Goal: Task Accomplishment & Management: Use online tool/utility

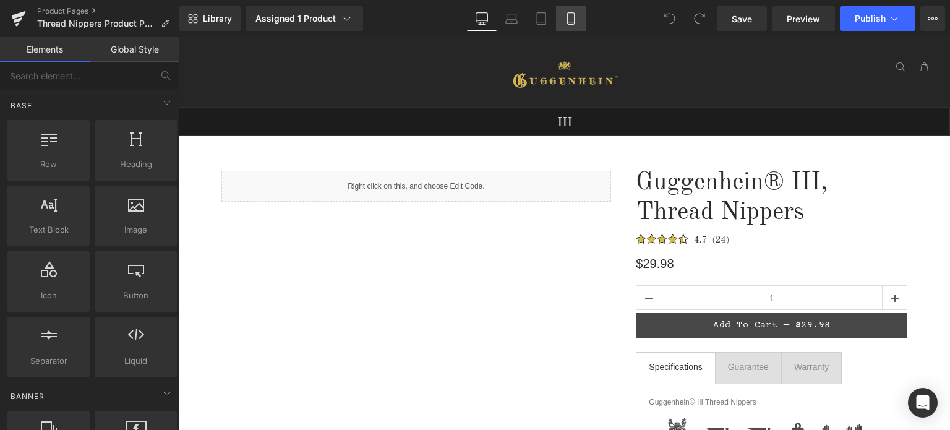
click at [576, 23] on icon at bounding box center [571, 18] width 12 height 12
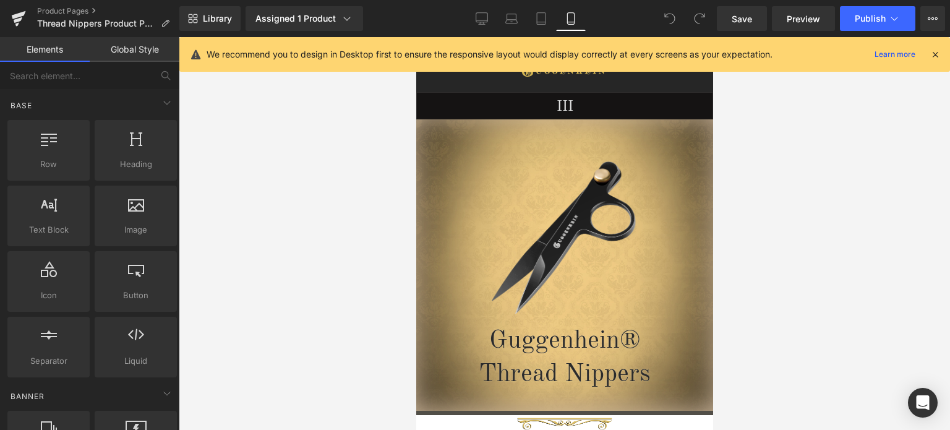
click at [937, 58] on icon at bounding box center [935, 54] width 11 height 11
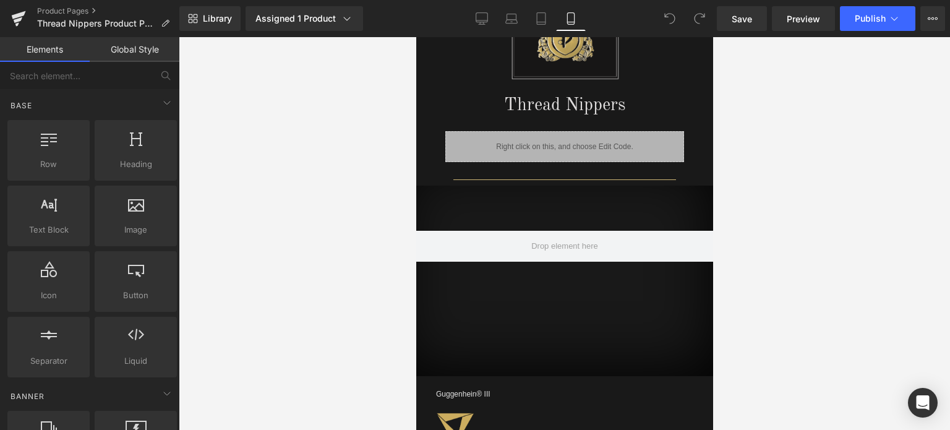
scroll to position [1050, 0]
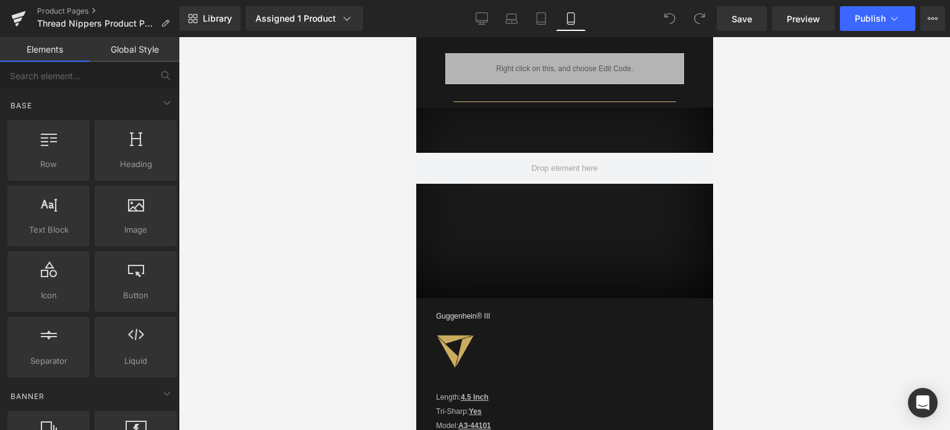
drag, startPoint x: 710, startPoint y: 66, endPoint x: 1134, endPoint y: 242, distance: 459.7
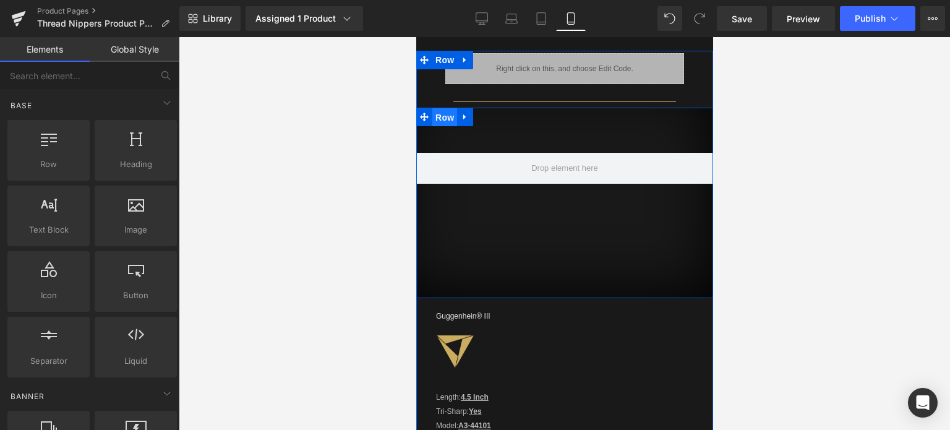
click at [444, 113] on span "Row" at bounding box center [444, 117] width 25 height 19
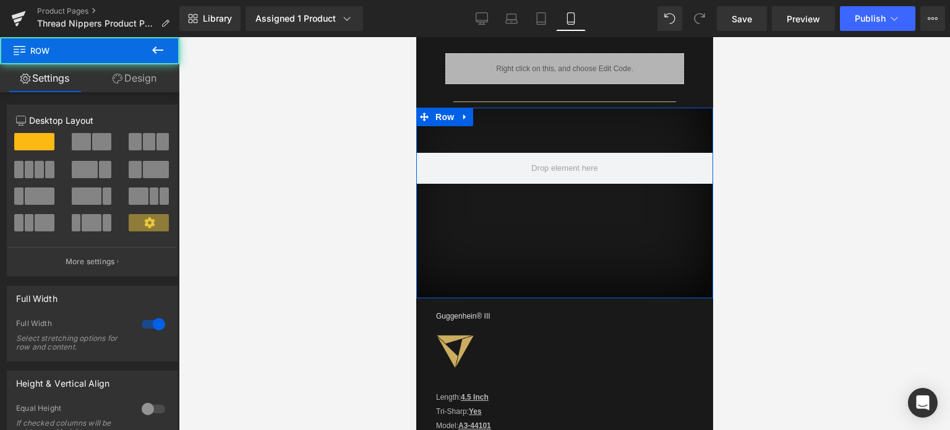
click at [134, 78] on link "Design" at bounding box center [135, 78] width 90 height 28
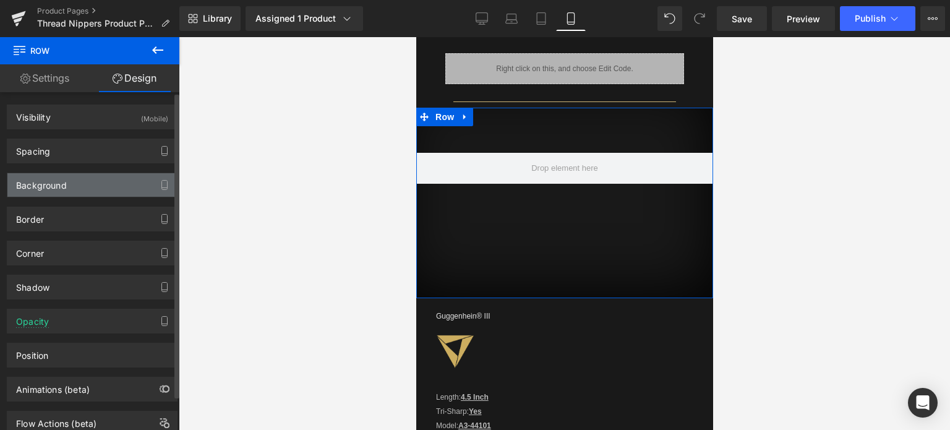
click at [92, 186] on div "Background" at bounding box center [91, 185] width 169 height 24
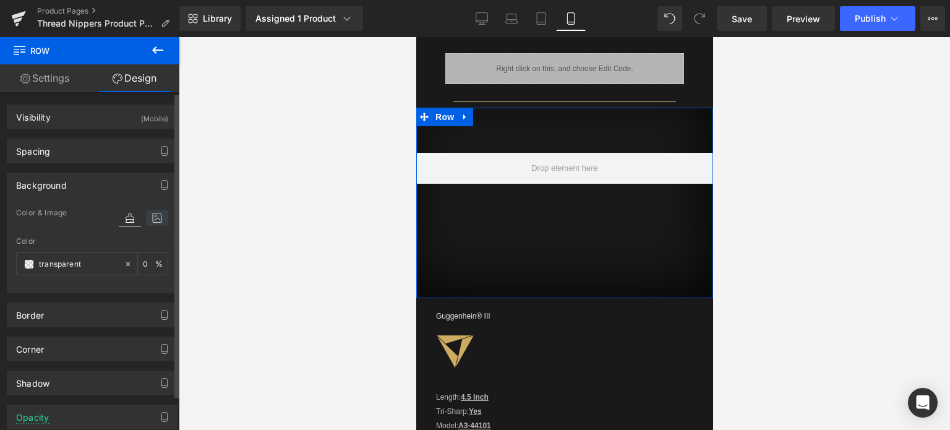
click at [151, 215] on icon at bounding box center [157, 218] width 22 height 16
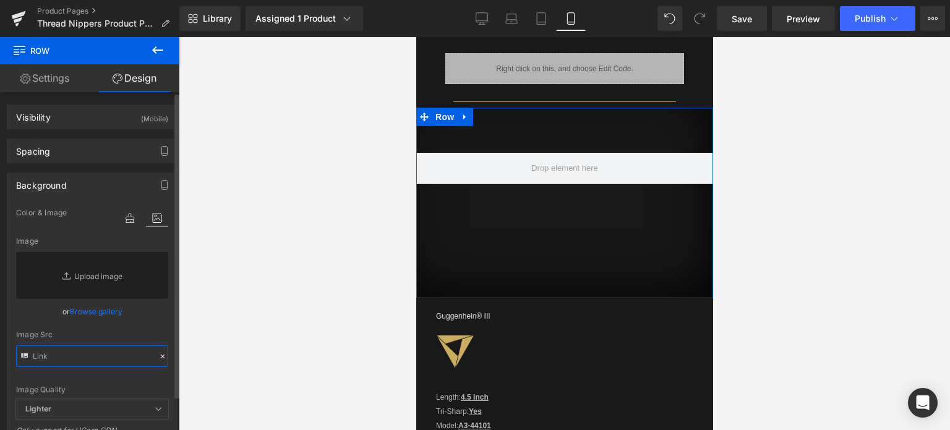
click at [69, 353] on input "text" at bounding box center [92, 356] width 152 height 22
paste input "https://cdn.shopify.com/s/files/1/0566/0963/6442/files/1-1_fd49fb91-619a-4ac6-b…"
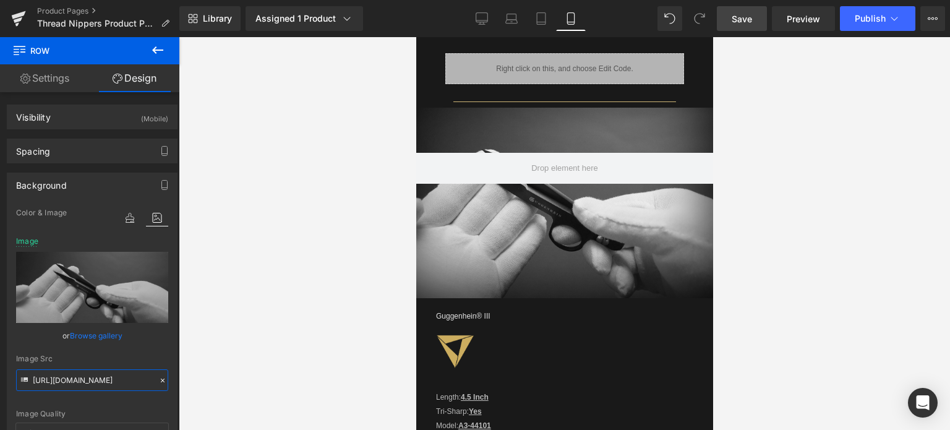
type input "https://cdn.shopify.com/s/files/1/0566/0963/6442/files/1-1_fd49fb91-619a-4ac6-b…"
click at [748, 20] on span "Save" at bounding box center [742, 18] width 20 height 13
click at [804, 15] on span "Preview" at bounding box center [803, 18] width 33 height 13
click at [745, 22] on span "Save" at bounding box center [742, 18] width 20 height 13
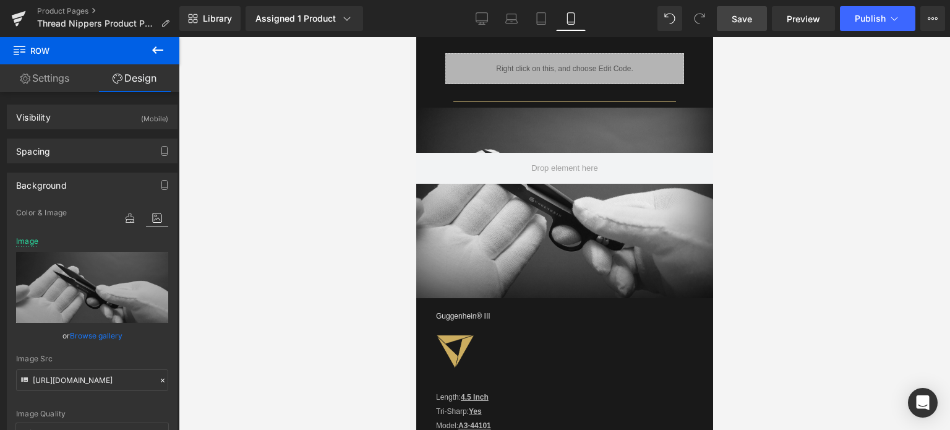
click at [744, 19] on span "Save" at bounding box center [742, 18] width 20 height 13
click at [794, 21] on span "Preview" at bounding box center [803, 18] width 33 height 13
click at [745, 23] on span "Save" at bounding box center [742, 18] width 20 height 13
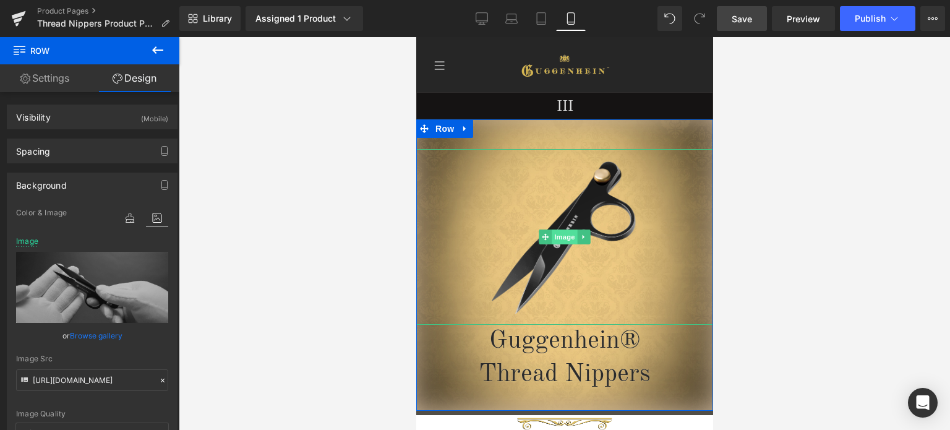
click at [555, 236] on span "Image" at bounding box center [564, 236] width 26 height 15
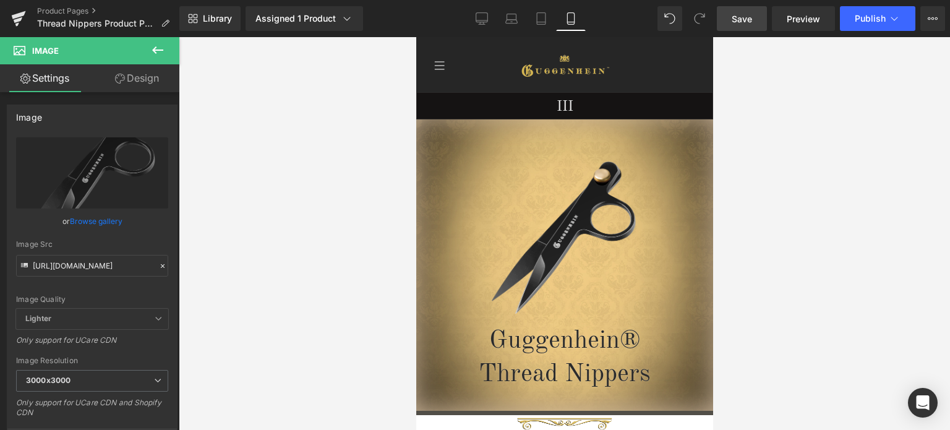
click at [742, 14] on span "Save" at bounding box center [742, 18] width 20 height 13
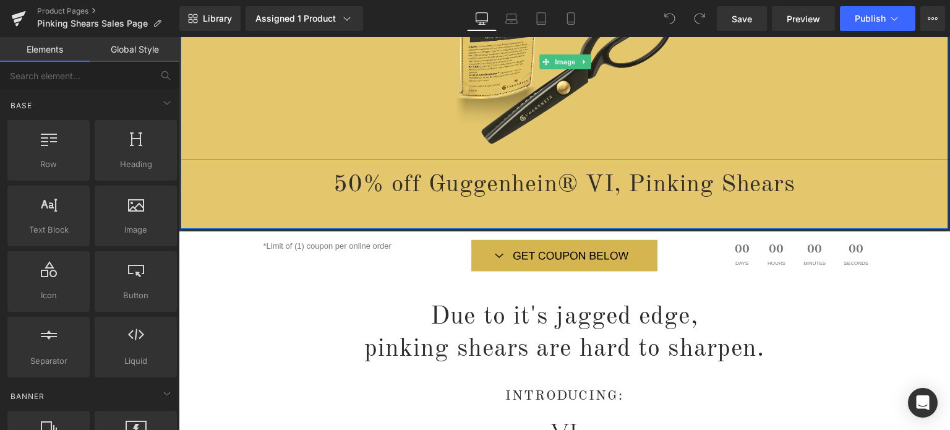
scroll to position [186, 0]
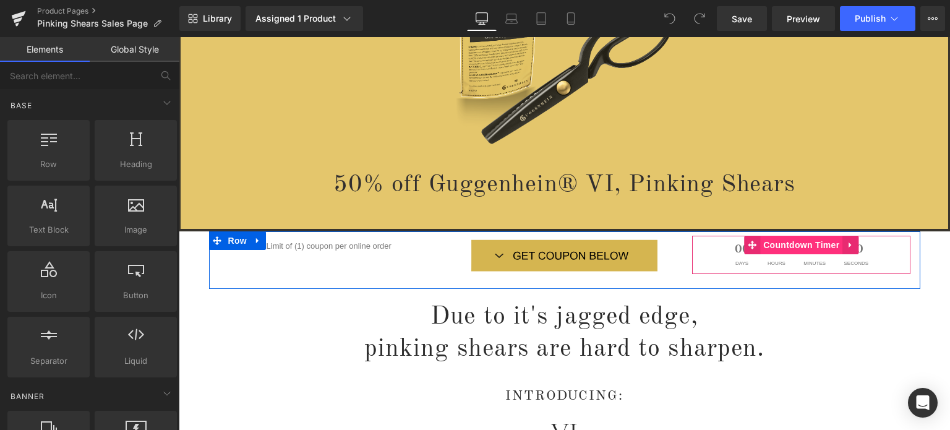
click at [794, 242] on span "Countdown Timer" at bounding box center [801, 245] width 82 height 19
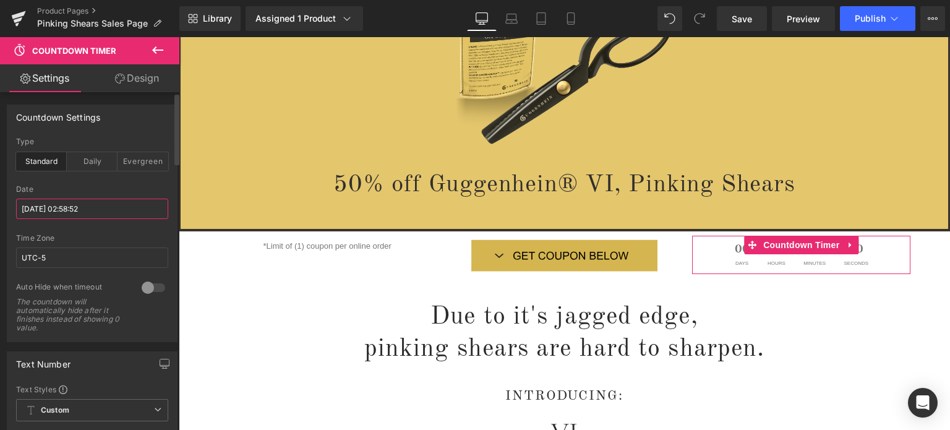
click at [46, 210] on input "[DATE] 02:58:52" at bounding box center [92, 209] width 152 height 20
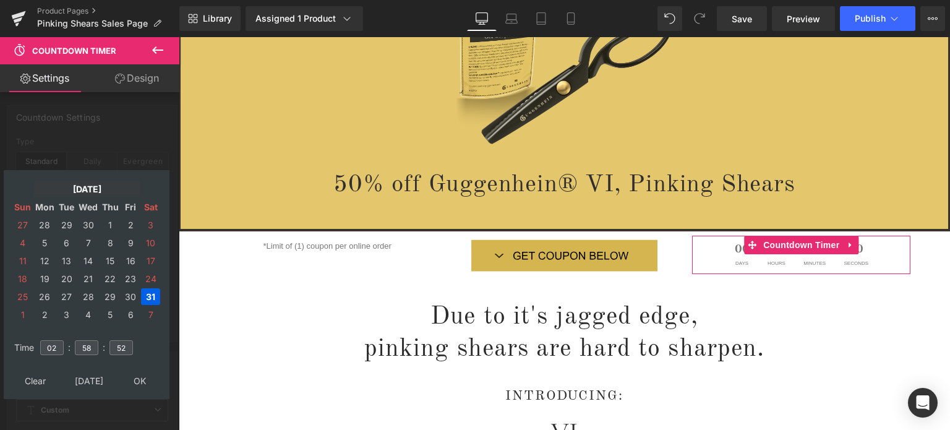
click at [91, 189] on td "[DATE]" at bounding box center [87, 189] width 106 height 17
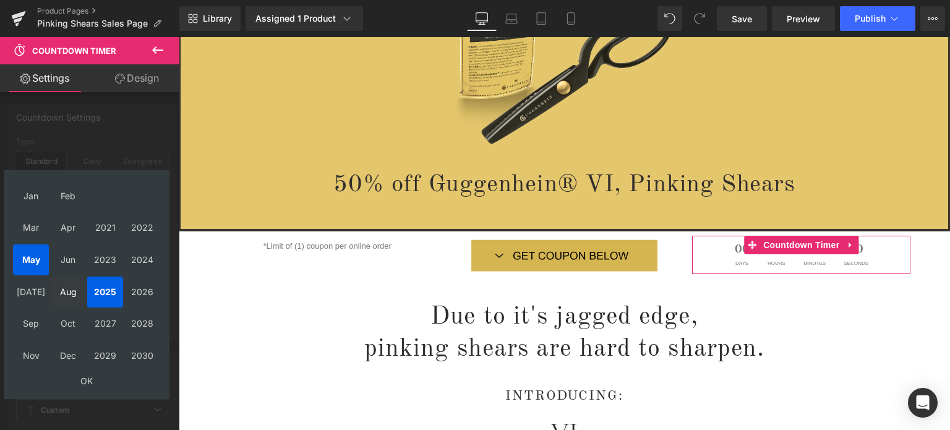
click at [70, 290] on td "Aug" at bounding box center [68, 291] width 36 height 31
click at [87, 384] on td "OK" at bounding box center [86, 380] width 147 height 17
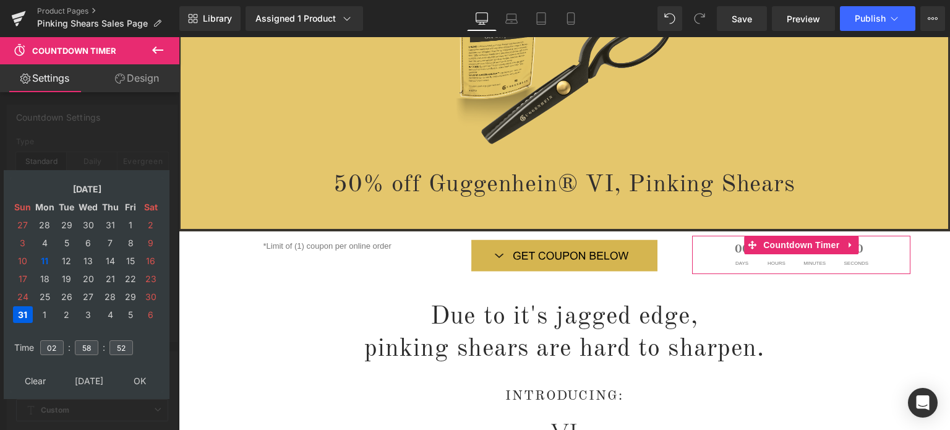
click at [20, 314] on td "31" at bounding box center [23, 314] width 20 height 17
type input "[DATE] 02:58:52"
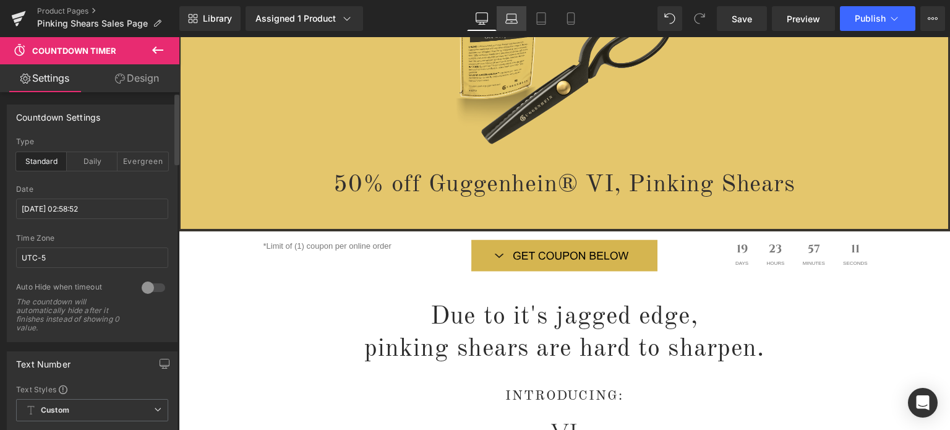
click at [509, 22] on icon at bounding box center [511, 18] width 12 height 12
type input "100"
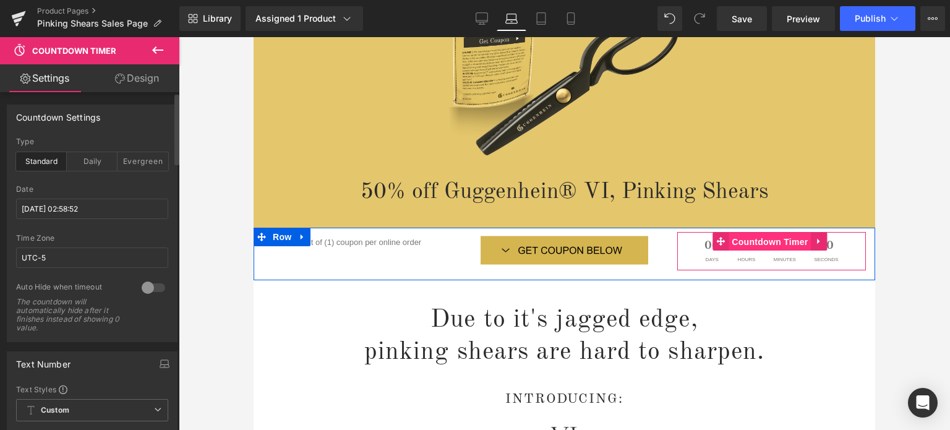
click at [758, 241] on span "Countdown Timer" at bounding box center [770, 242] width 82 height 19
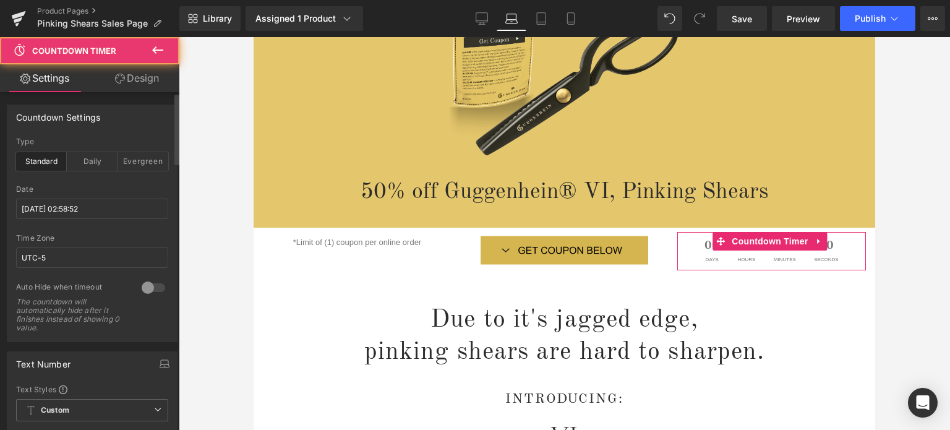
click at [45, 197] on div "Date [DATE] 02:58:52" at bounding box center [92, 209] width 152 height 49
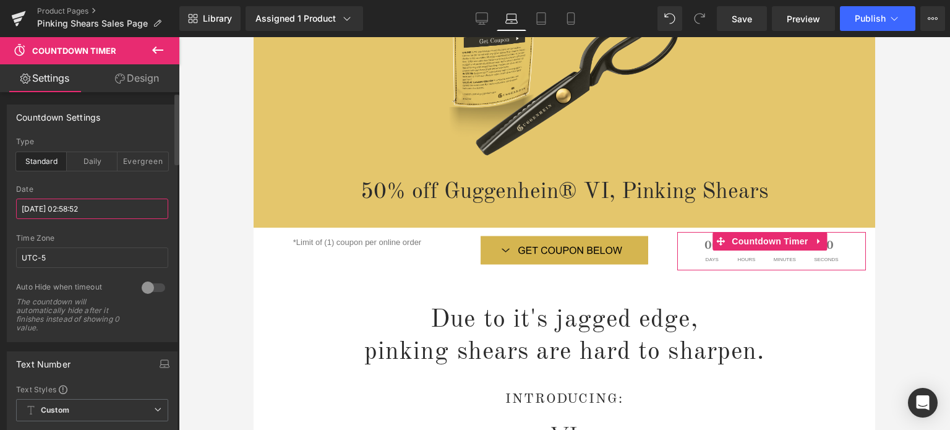
click at [46, 207] on input "[DATE] 02:58:52" at bounding box center [92, 209] width 152 height 20
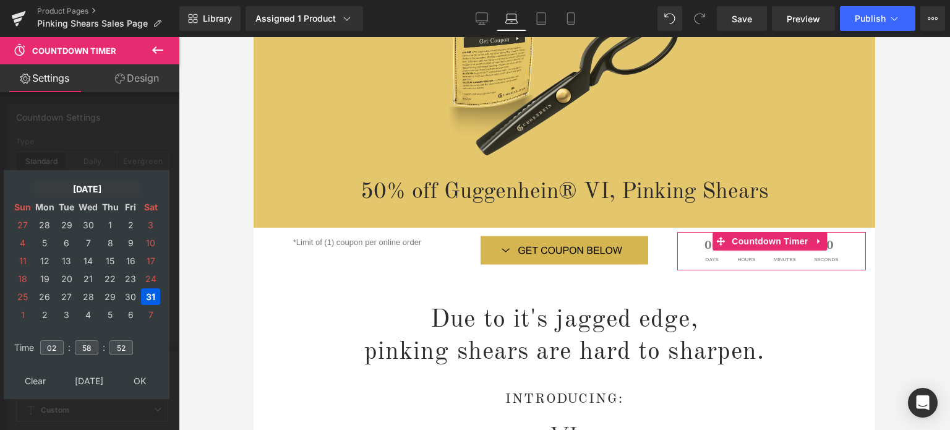
click at [87, 191] on td "[DATE]" at bounding box center [87, 189] width 106 height 17
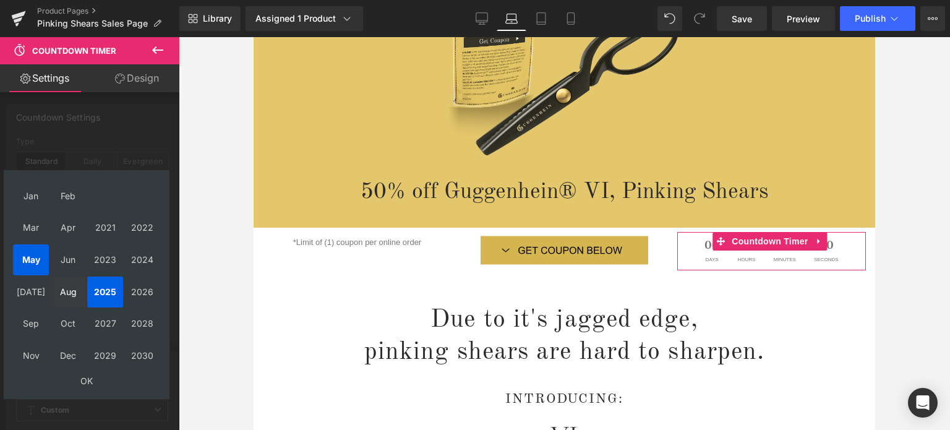
click at [72, 294] on td "Aug" at bounding box center [68, 291] width 36 height 31
click at [92, 384] on td "OK" at bounding box center [86, 380] width 147 height 17
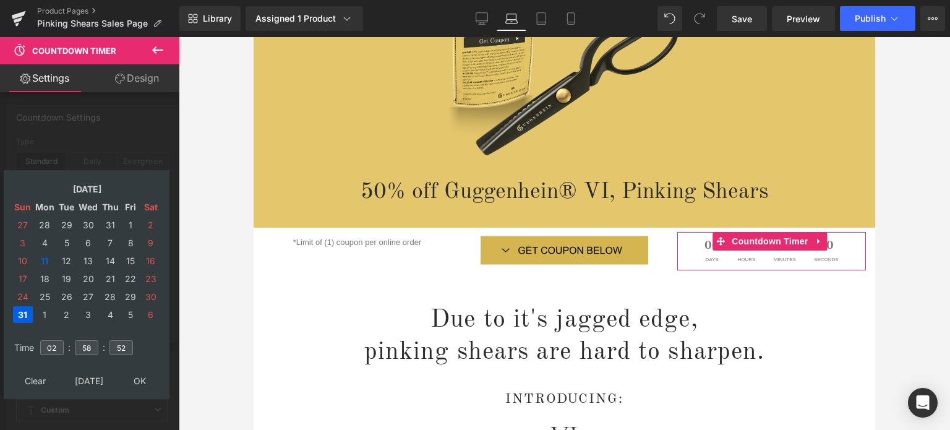
click at [25, 317] on td "31" at bounding box center [23, 314] width 20 height 17
type input "[DATE] 02:58:52"
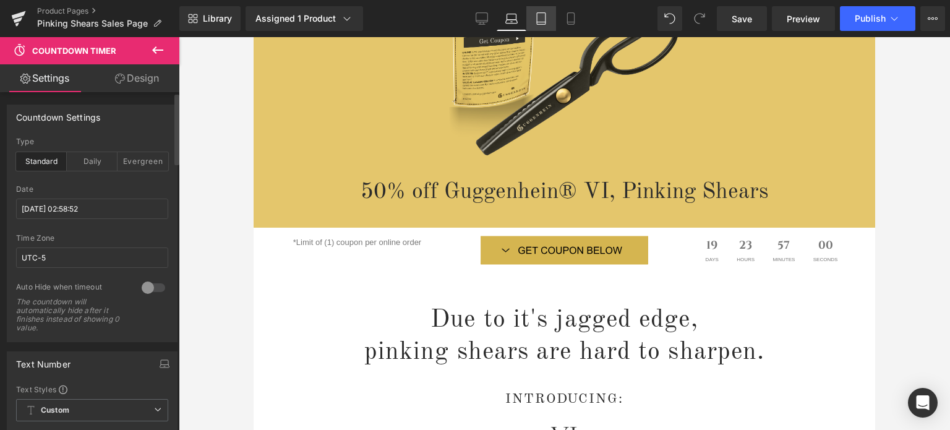
click at [544, 16] on icon at bounding box center [541, 18] width 12 height 12
type input "100"
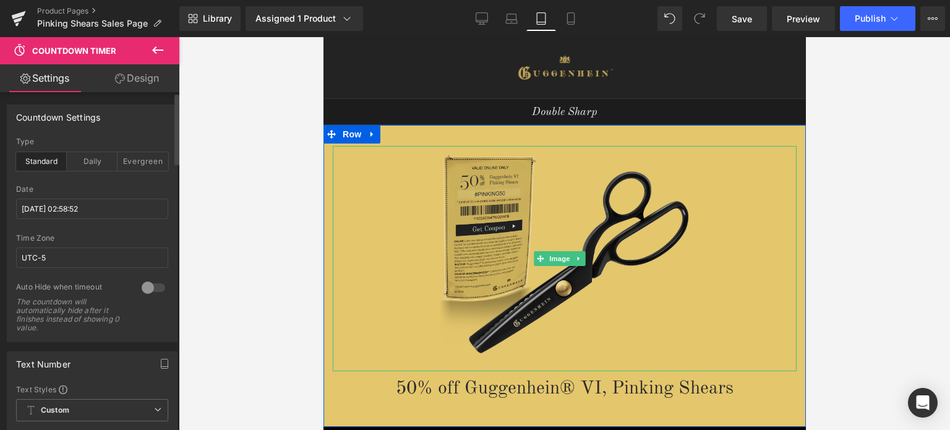
scroll to position [309, 0]
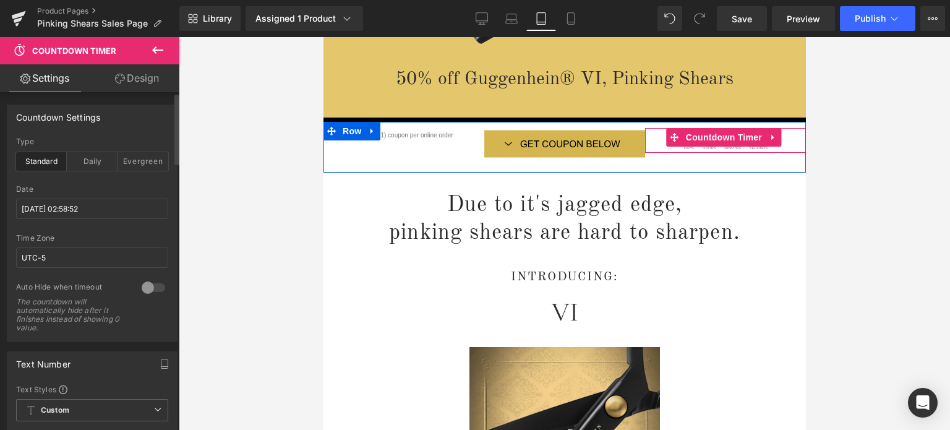
click at [708, 129] on span "Countdown Timer" at bounding box center [723, 137] width 82 height 19
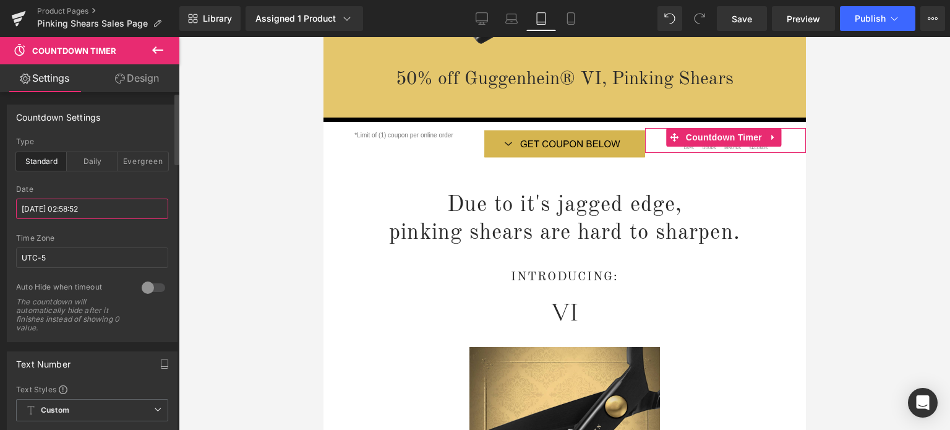
click at [66, 207] on input "[DATE] 02:58:52" at bounding box center [92, 209] width 152 height 20
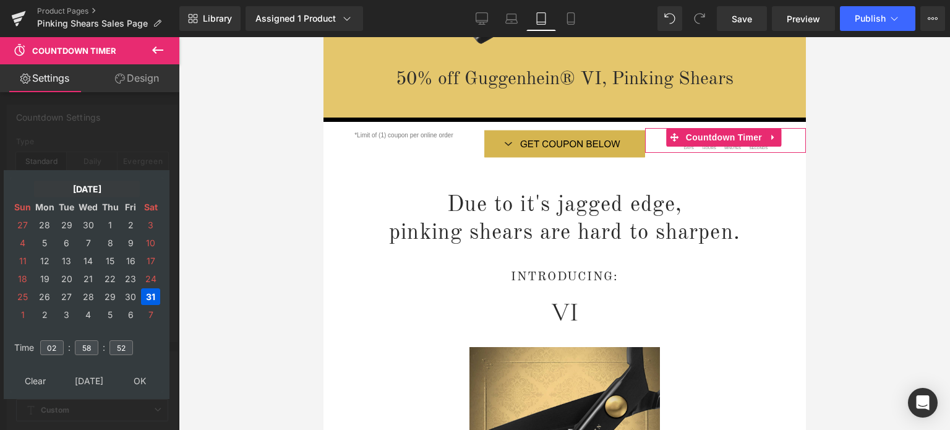
click at [84, 194] on td "[DATE]" at bounding box center [87, 189] width 106 height 17
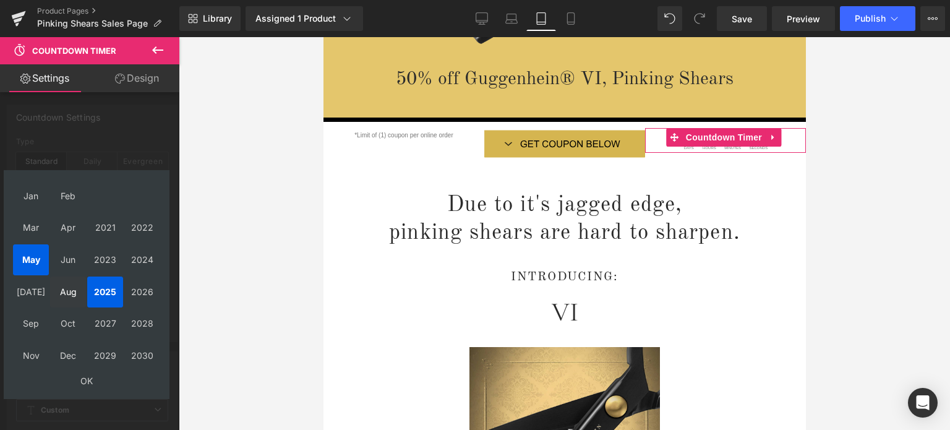
click at [73, 291] on td "Aug" at bounding box center [68, 291] width 36 height 31
click at [82, 380] on td "OK" at bounding box center [86, 380] width 147 height 17
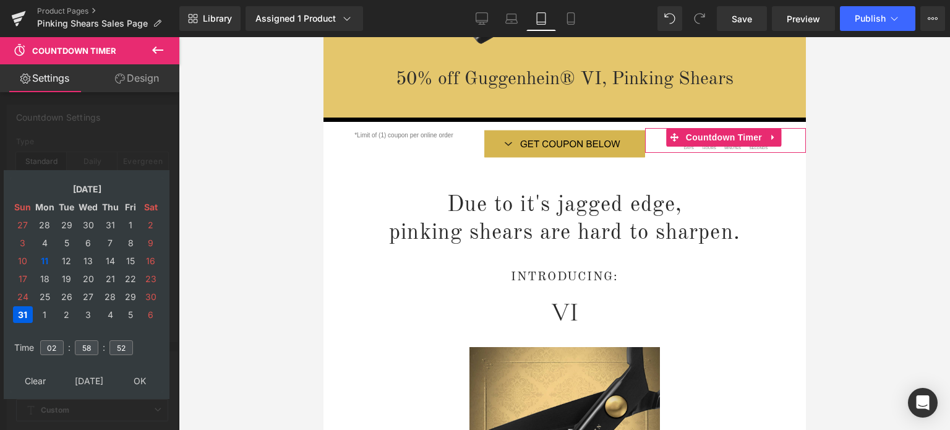
type input "[DATE] 02:58:52"
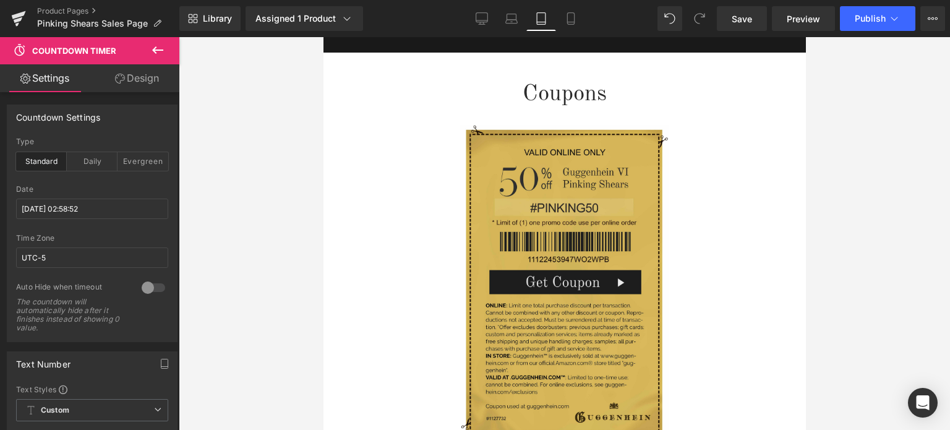
scroll to position [2220, 0]
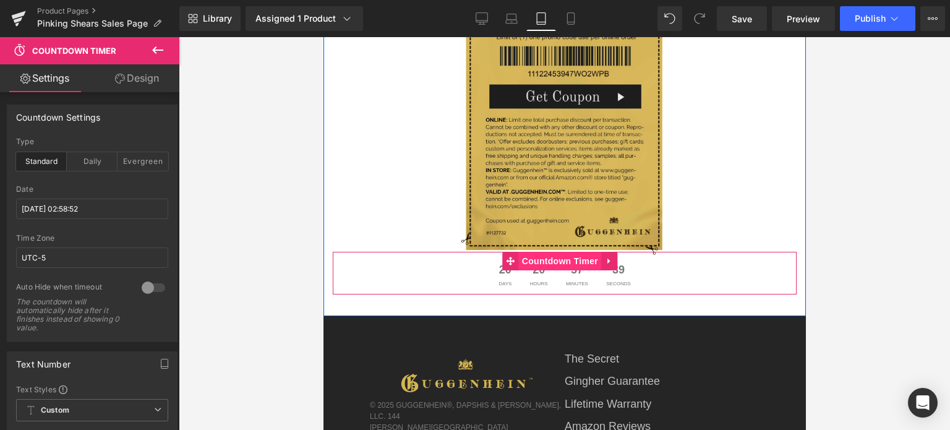
click at [549, 252] on span "Countdown Timer" at bounding box center [559, 261] width 82 height 19
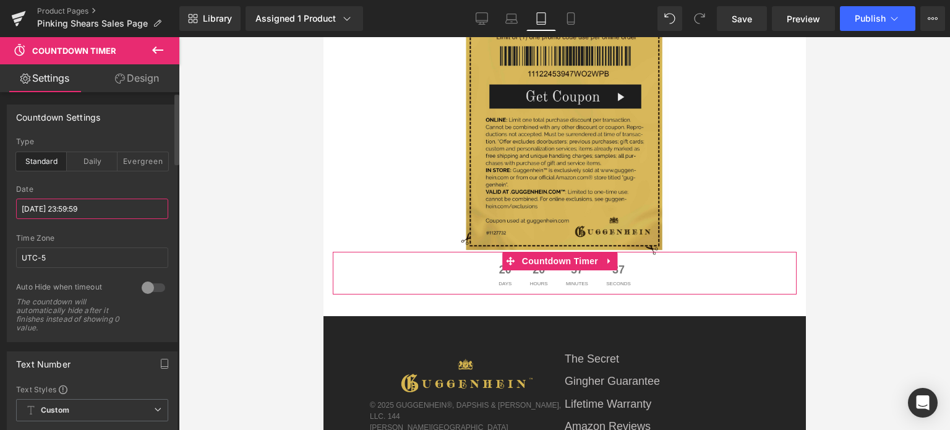
click at [49, 207] on input "[DATE] 23:59:59" at bounding box center [92, 209] width 152 height 20
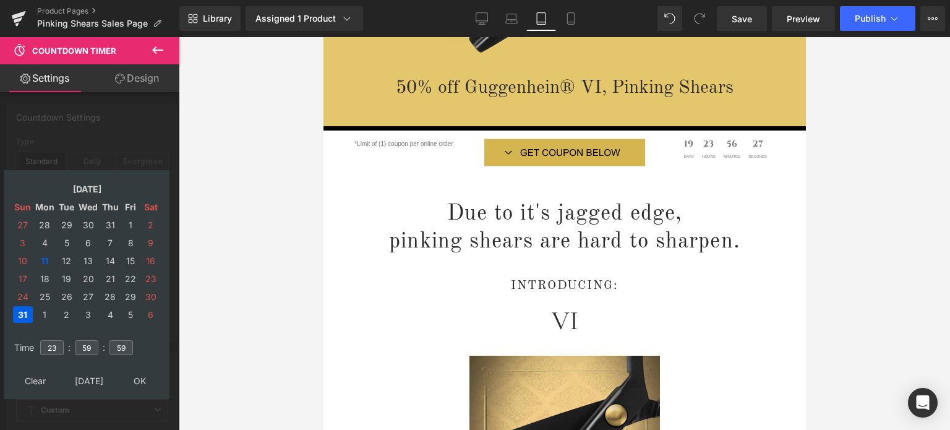
scroll to position [255, 0]
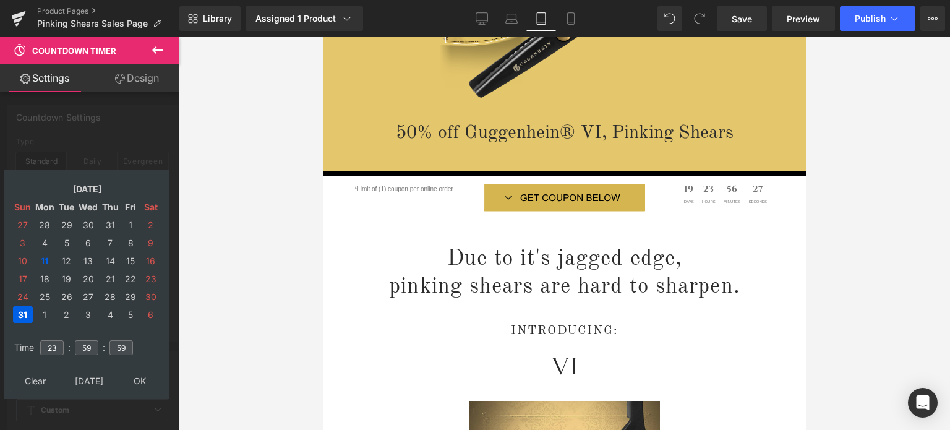
drag, startPoint x: 800, startPoint y: 345, endPoint x: 1133, endPoint y: 135, distance: 393.7
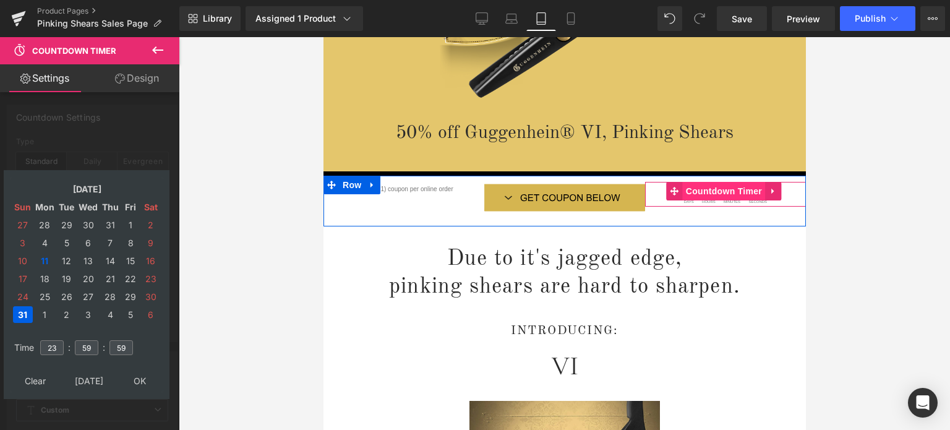
click at [708, 182] on span "Countdown Timer" at bounding box center [723, 191] width 82 height 19
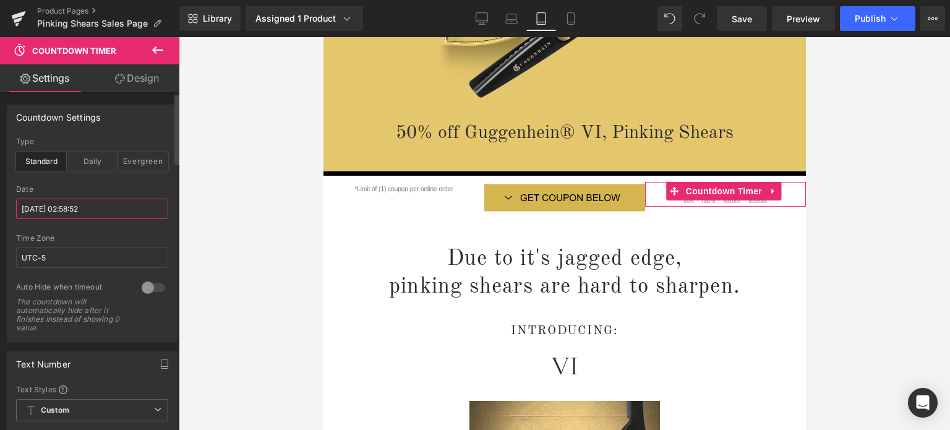
click at [59, 207] on input "[DATE] 02:58:52" at bounding box center [92, 209] width 152 height 20
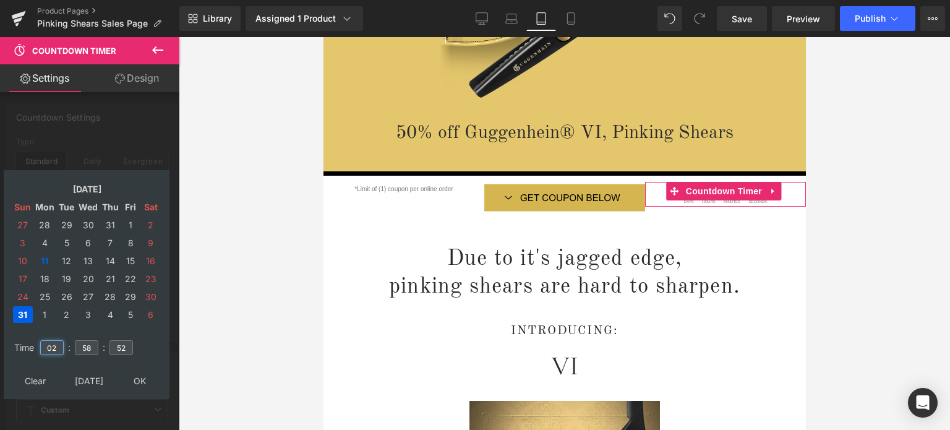
click at [56, 348] on input "02" at bounding box center [52, 347] width 24 height 15
drag, startPoint x: 58, startPoint y: 348, endPoint x: 44, endPoint y: 348, distance: 13.6
click at [44, 348] on input "02" at bounding box center [52, 347] width 24 height 15
type input "23"
type input "[DATE] 23:58:52"
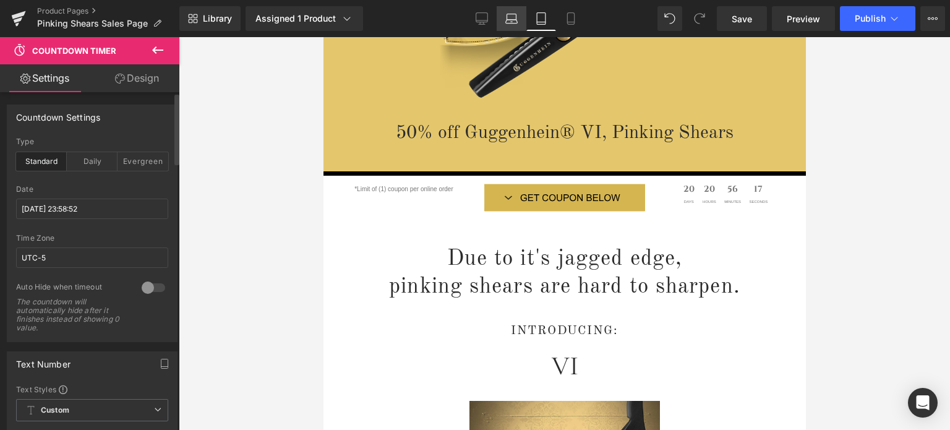
click at [515, 20] on icon at bounding box center [512, 22] width 12 height 4
type input "100"
type input "18"
type input "100"
type input "8"
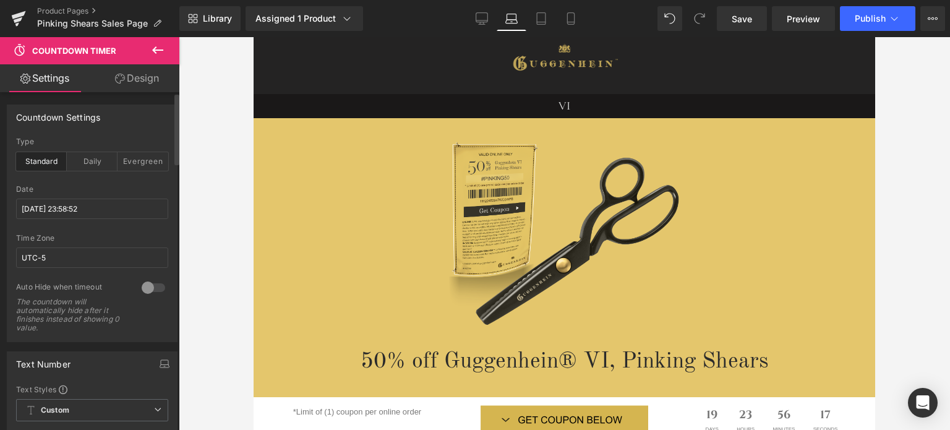
scroll to position [247, 0]
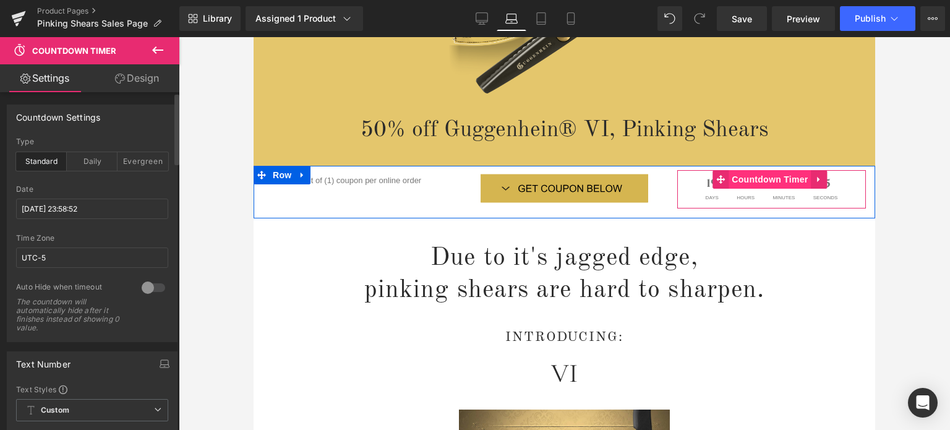
click at [756, 186] on span "Countdown Timer" at bounding box center [770, 179] width 82 height 19
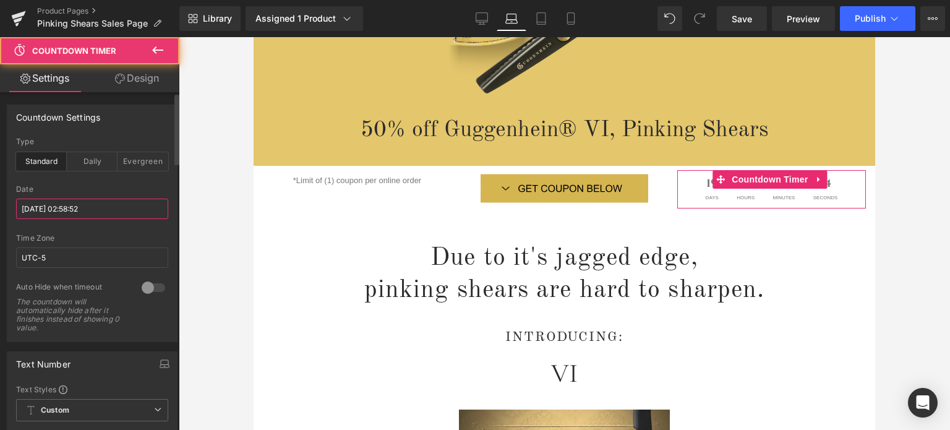
click at [52, 210] on input "[DATE] 02:58:52" at bounding box center [92, 209] width 152 height 20
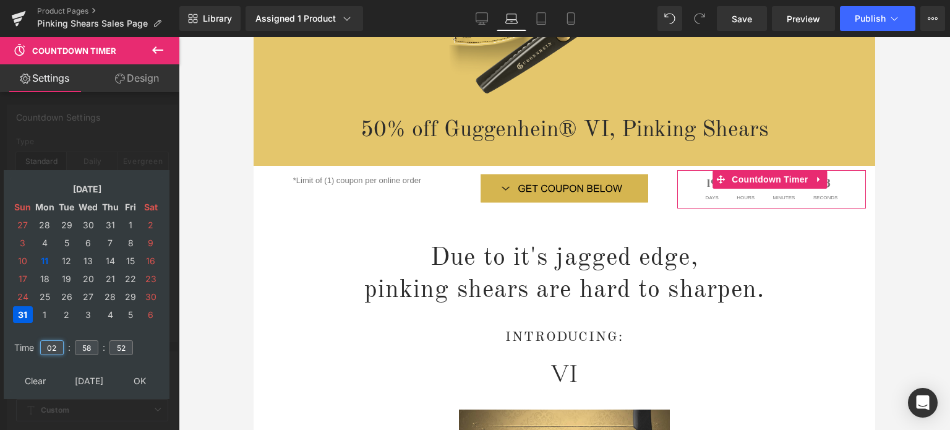
drag, startPoint x: 57, startPoint y: 349, endPoint x: 45, endPoint y: 349, distance: 12.4
click at [45, 349] on input "02" at bounding box center [52, 347] width 24 height 15
type input "23"
type input "[DATE] 23:58:52"
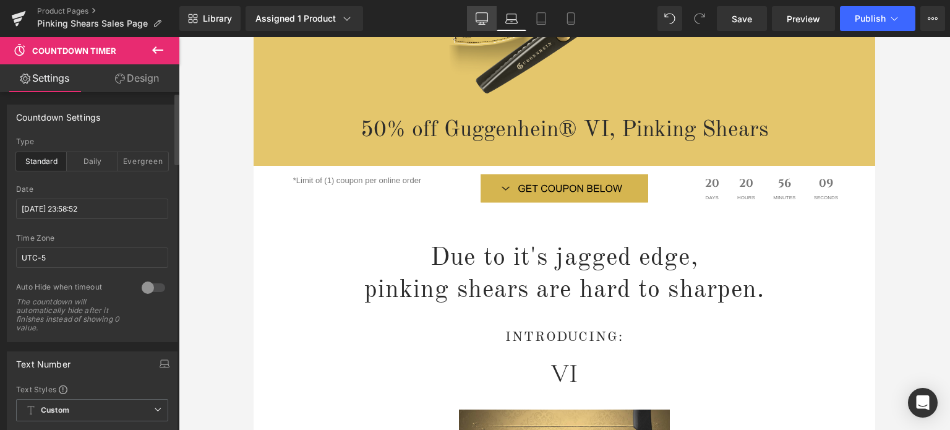
click at [474, 14] on link "Desktop" at bounding box center [482, 18] width 30 height 25
type input "100"
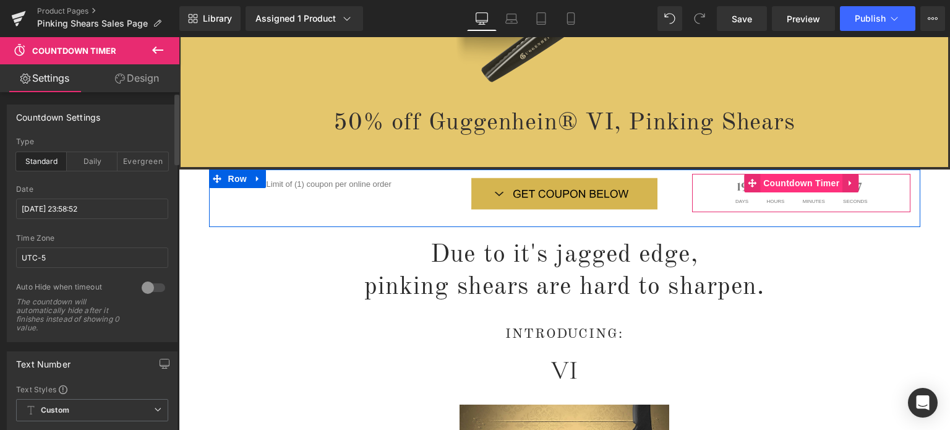
click at [795, 182] on span "Countdown Timer" at bounding box center [801, 183] width 82 height 19
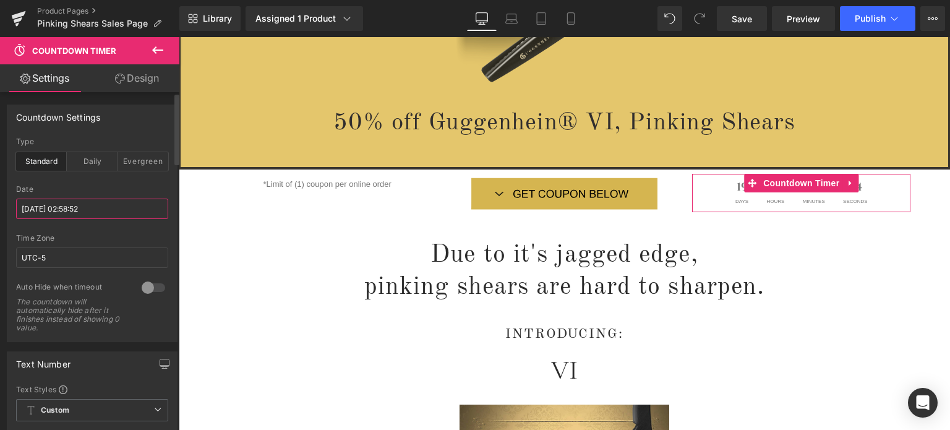
click at [77, 209] on input "[DATE] 02:58:52" at bounding box center [92, 209] width 152 height 20
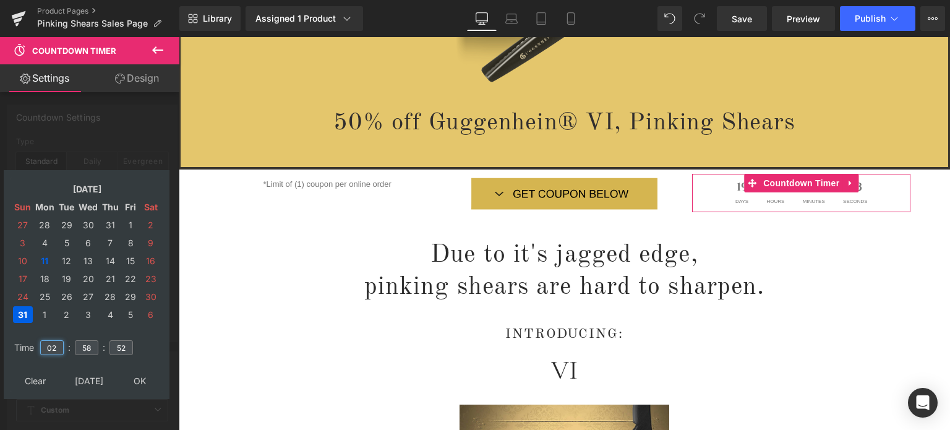
click at [49, 345] on input "02" at bounding box center [52, 347] width 24 height 15
type input "23"
type input "[DATE] 23:58:52"
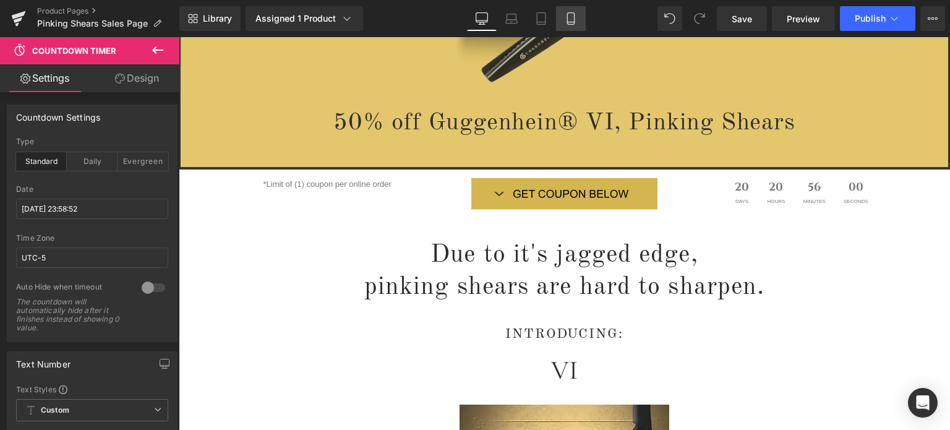
click at [568, 17] on icon at bounding box center [570, 19] width 7 height 12
type input "100"
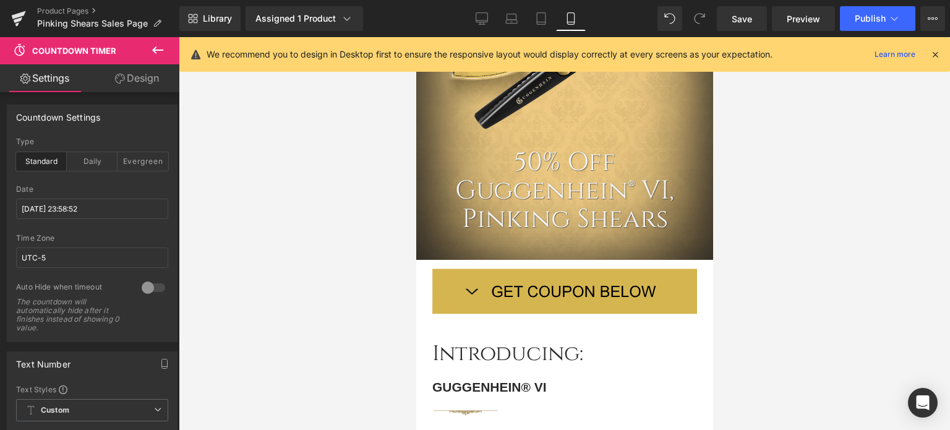
scroll to position [0, 0]
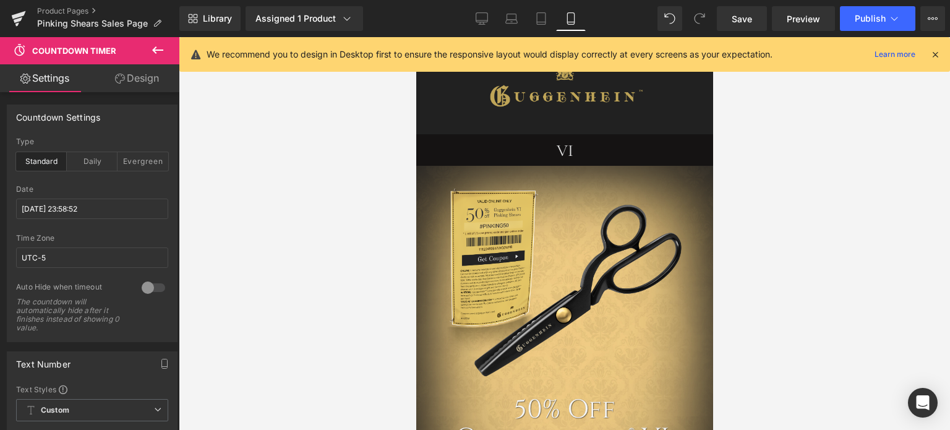
click at [938, 54] on icon at bounding box center [935, 54] width 11 height 11
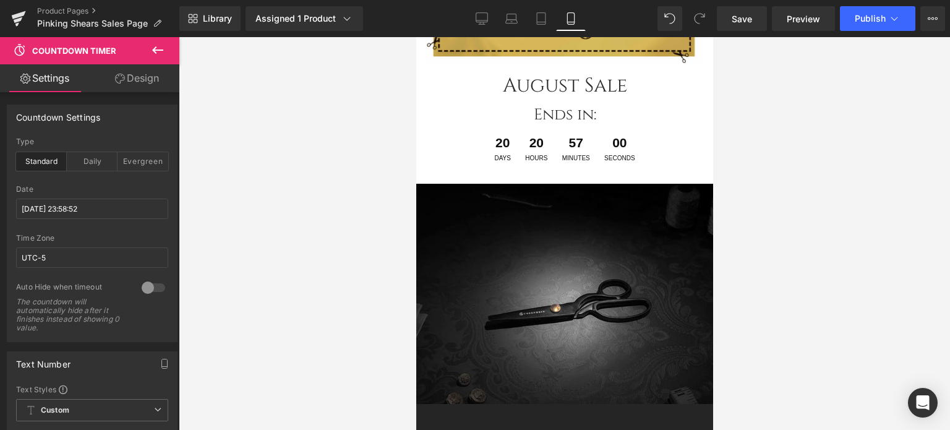
scroll to position [3312, 0]
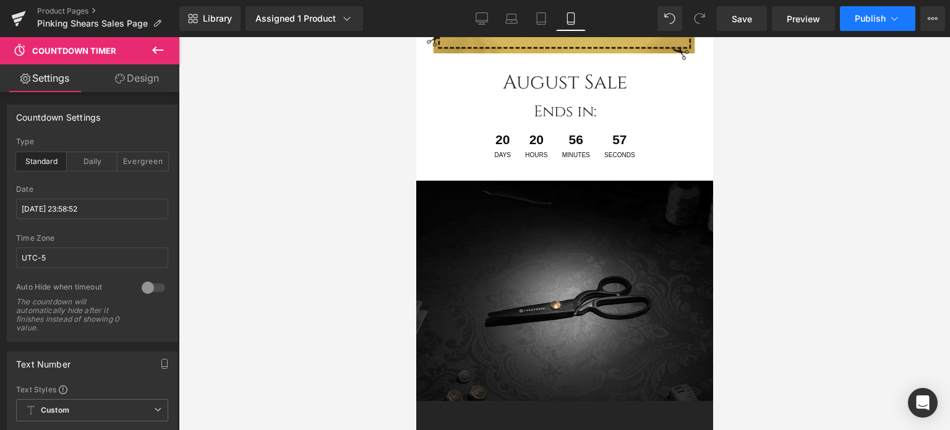
click at [885, 17] on span "Publish" at bounding box center [870, 19] width 31 height 10
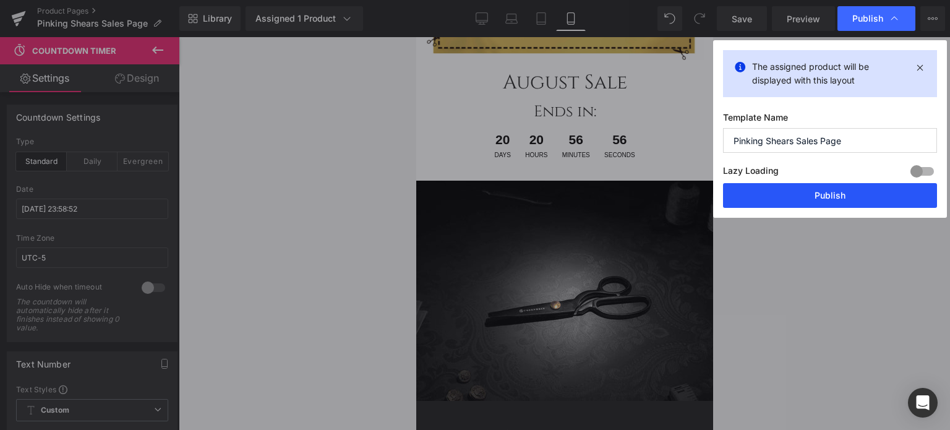
click at [846, 195] on button "Publish" at bounding box center [830, 195] width 214 height 25
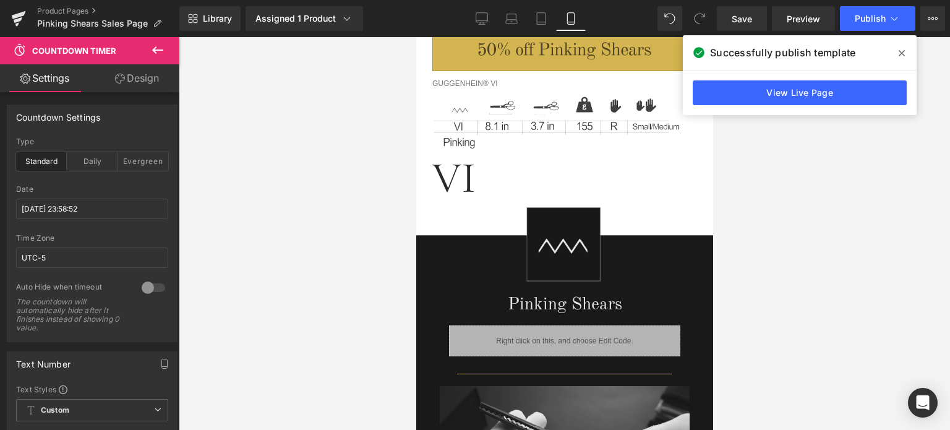
scroll to position [1889, 0]
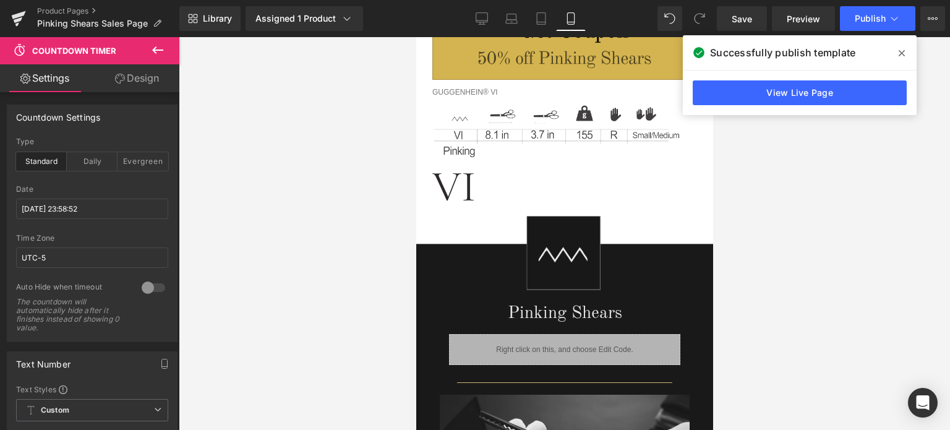
click at [903, 52] on icon at bounding box center [902, 53] width 6 height 6
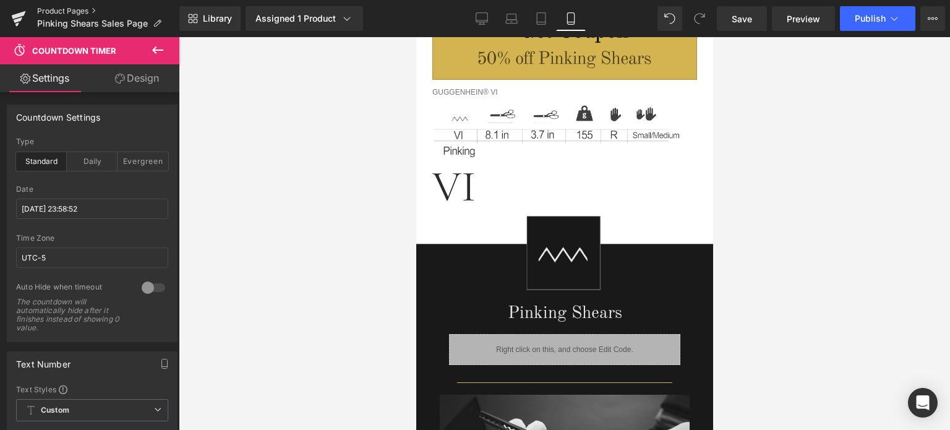
click at [62, 9] on link "Product Pages" at bounding box center [108, 11] width 142 height 10
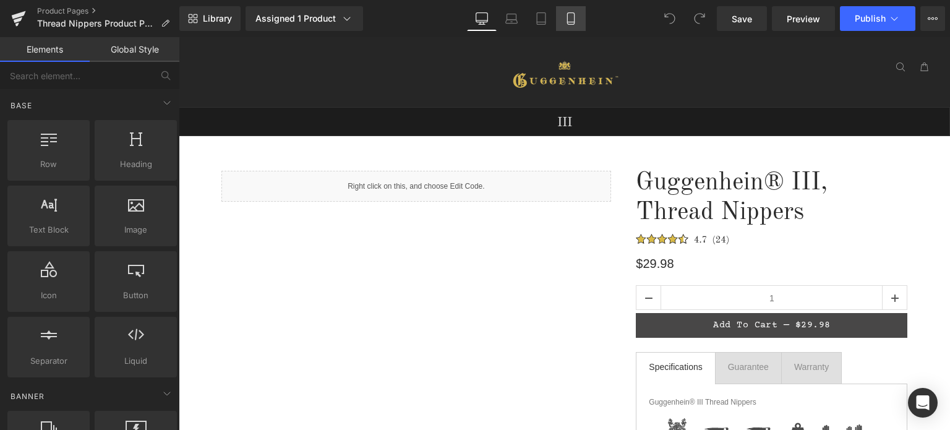
click at [568, 15] on icon at bounding box center [570, 19] width 7 height 12
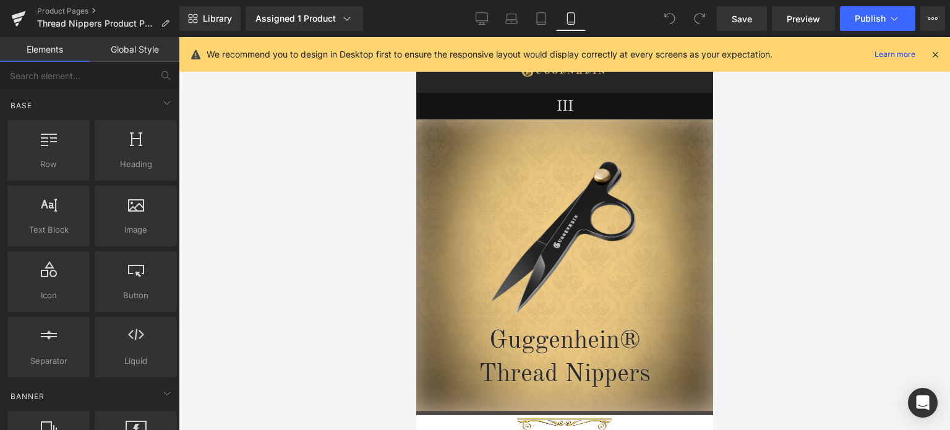
click at [936, 54] on icon at bounding box center [935, 54] width 11 height 11
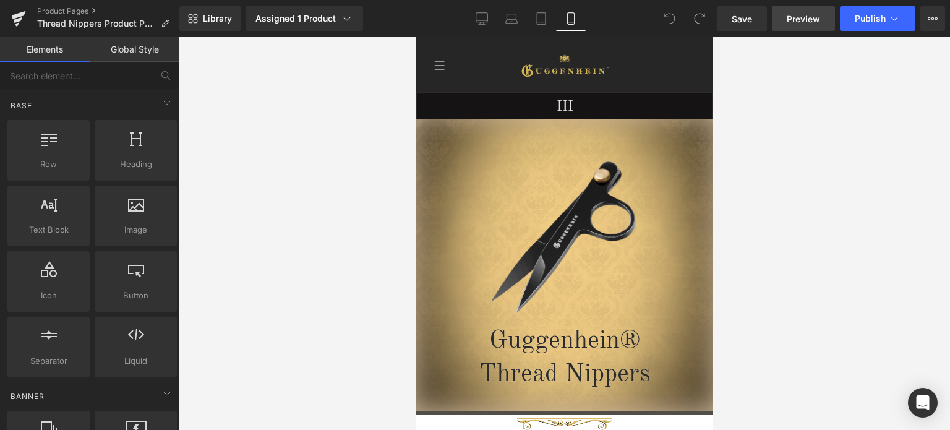
click at [800, 20] on span "Preview" at bounding box center [803, 18] width 33 height 13
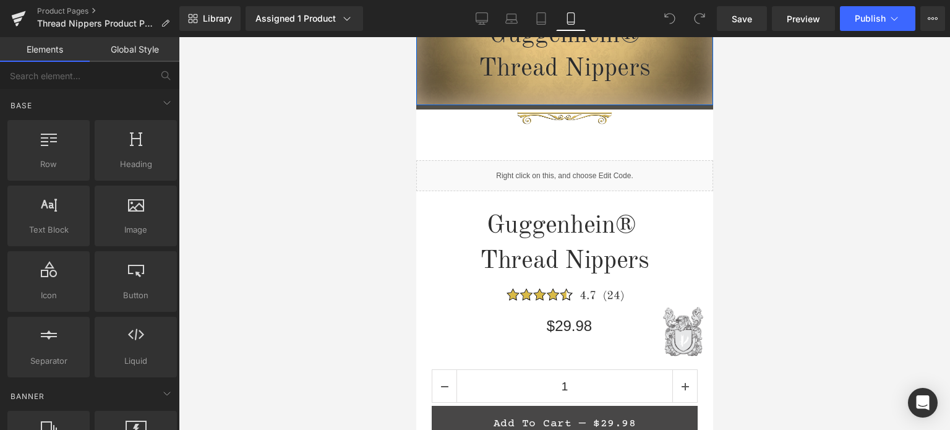
scroll to position [309, 0]
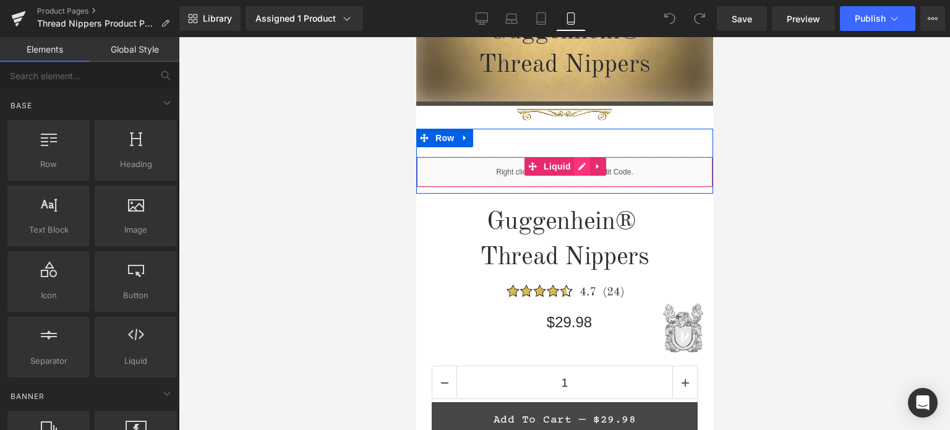
click at [572, 169] on div "Liquid" at bounding box center [564, 171] width 297 height 31
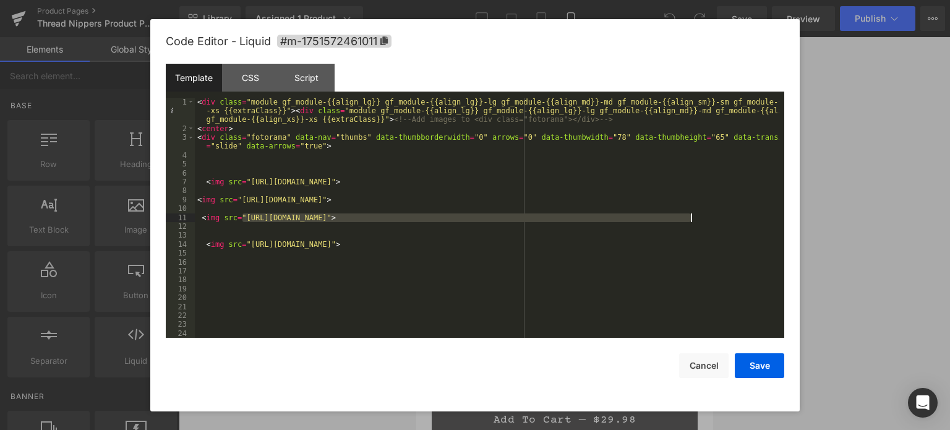
drag, startPoint x: 243, startPoint y: 216, endPoint x: 690, endPoint y: 215, distance: 447.2
click at [690, 215] on div "< div class = "module gf_module-{{align_lg}} gf_module-{{align_lg}}-lg gf_modul…" at bounding box center [487, 236] width 585 height 276
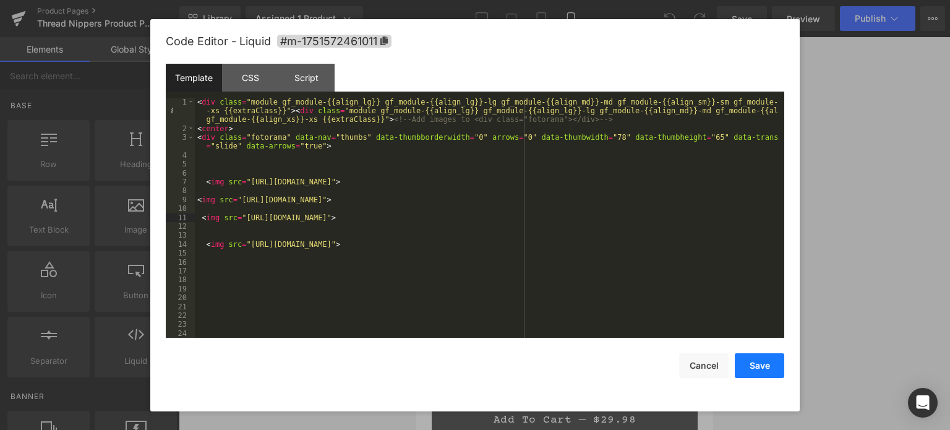
click at [760, 363] on button "Save" at bounding box center [759, 365] width 49 height 25
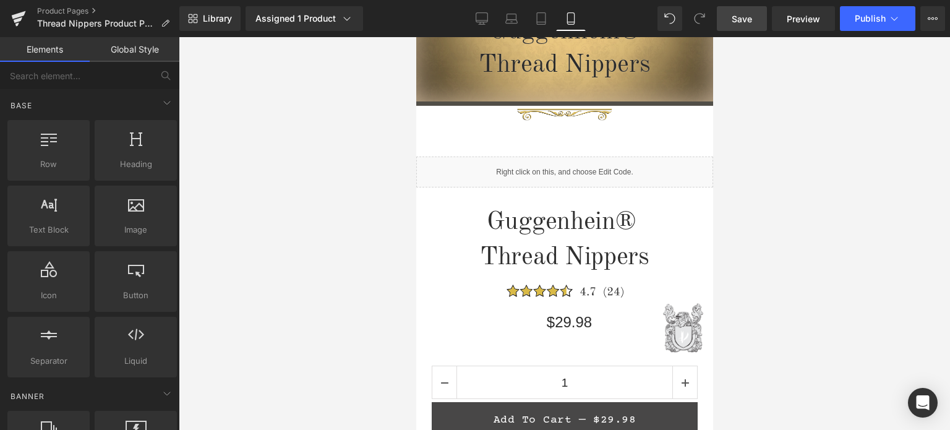
click at [746, 20] on span "Save" at bounding box center [742, 18] width 20 height 13
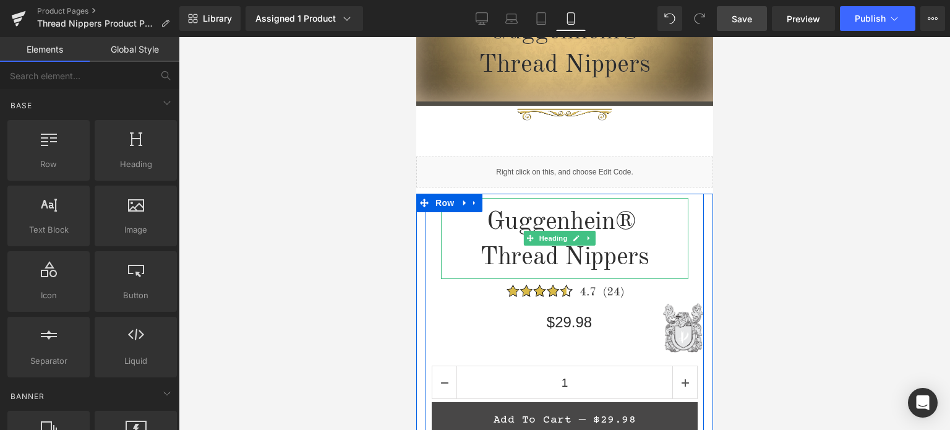
scroll to position [62, 0]
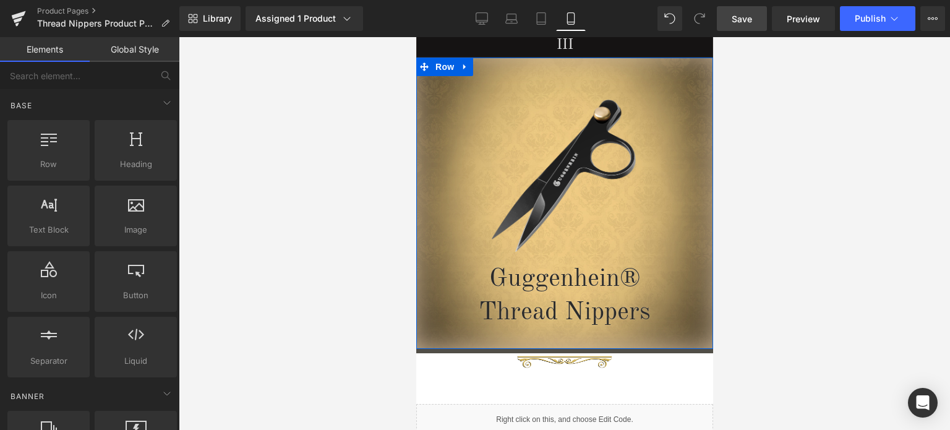
click at [540, 72] on div "Image Guggenhein® Thread Nippers Heading Row" at bounding box center [564, 206] width 297 height 296
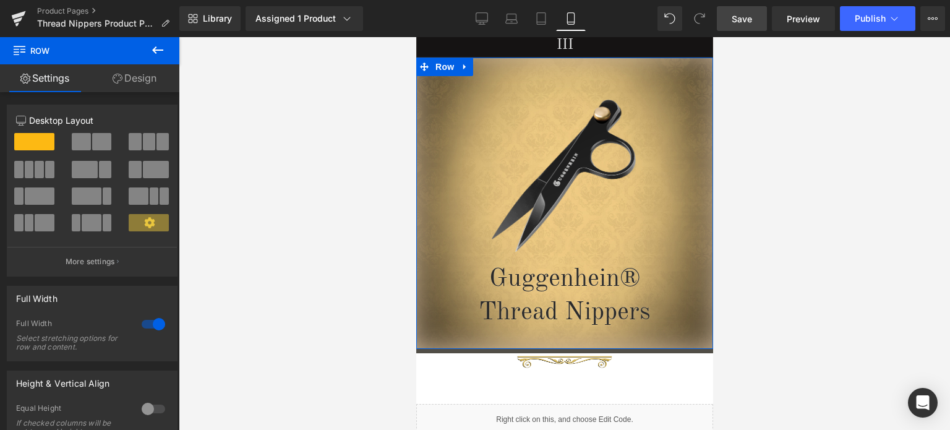
click at [146, 79] on link "Design" at bounding box center [135, 78] width 90 height 28
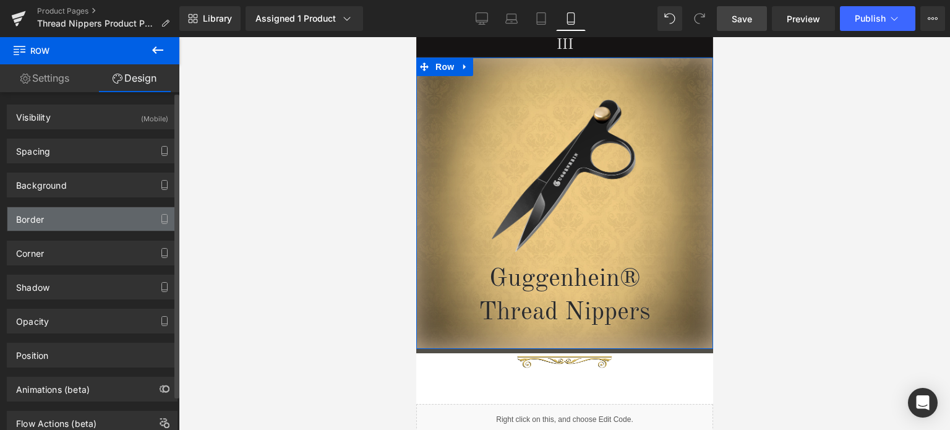
type input "#514e47"
type input "100"
click at [79, 228] on div "Border" at bounding box center [91, 219] width 169 height 24
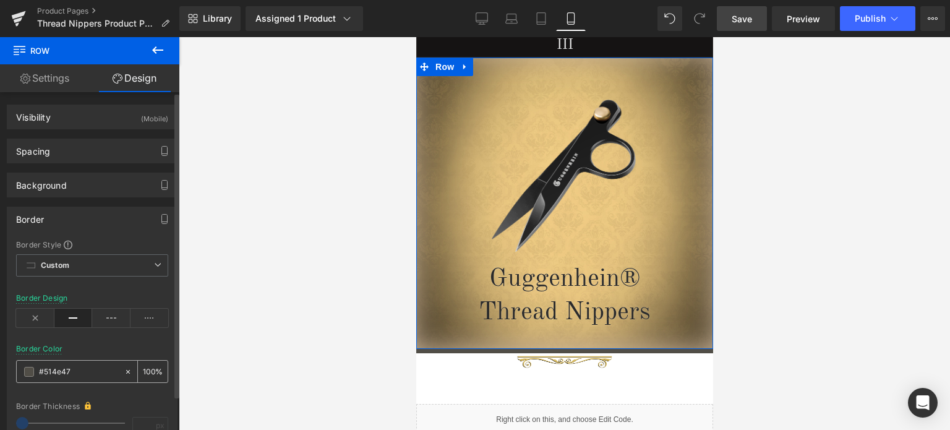
click at [30, 372] on span at bounding box center [29, 372] width 10 height 10
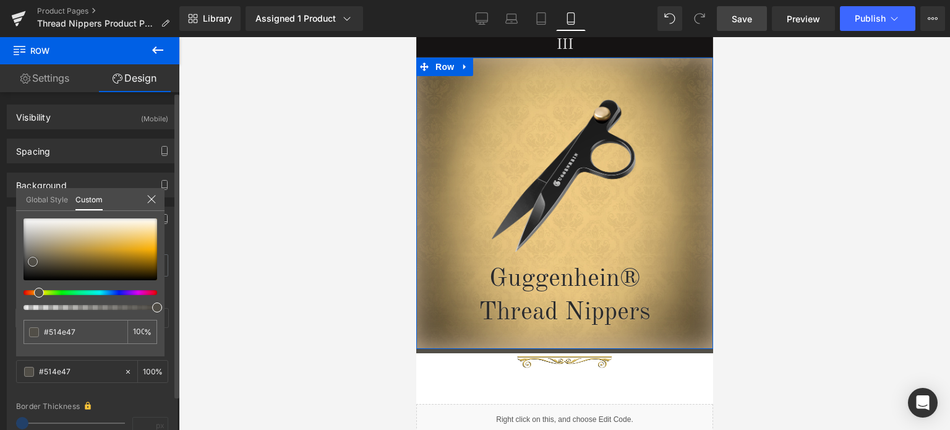
type input "#937838"
type input "#9a7d3b"
type input "#bf9d4e"
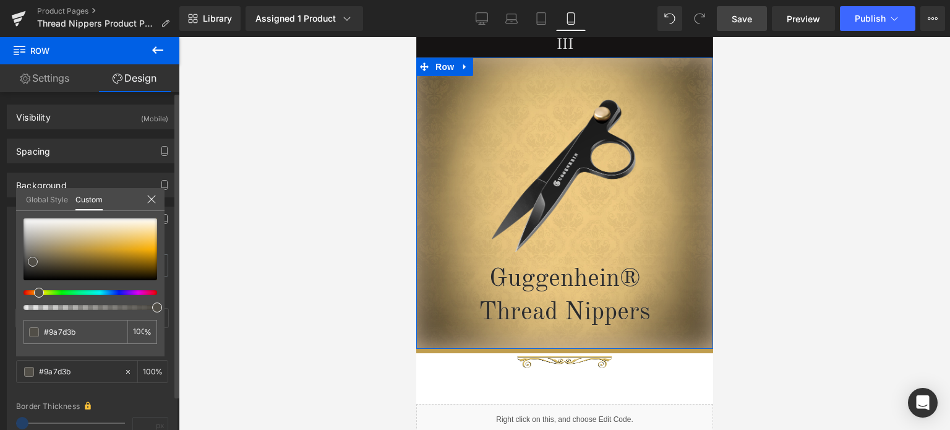
type input "#bf9d4e"
type input "#c4a55d"
type input "#c6a861"
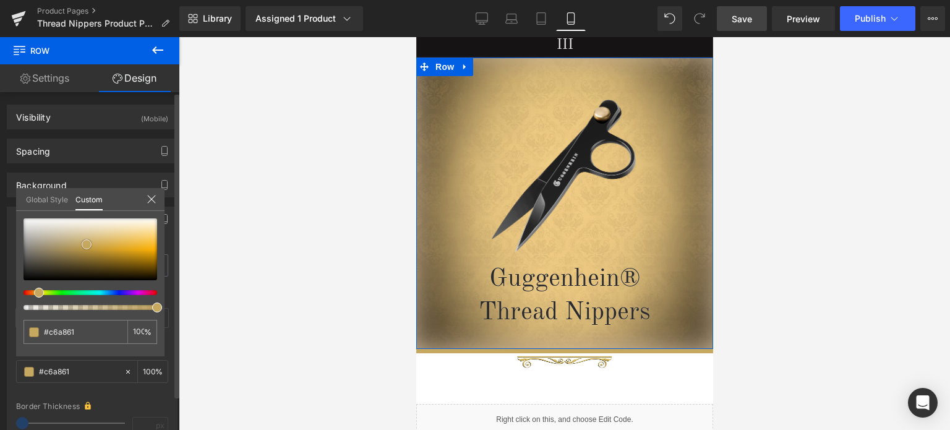
type input "#c8ac69"
type input "#ccb274"
type input "#d1b87f"
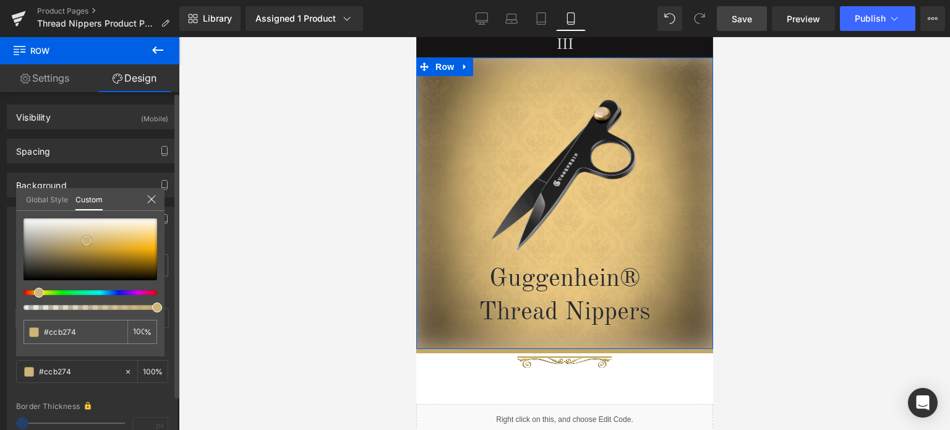
type input "#d1b87f"
drag, startPoint x: 83, startPoint y: 255, endPoint x: 87, endPoint y: 239, distance: 17.1
click at [87, 239] on div at bounding box center [91, 249] width 134 height 62
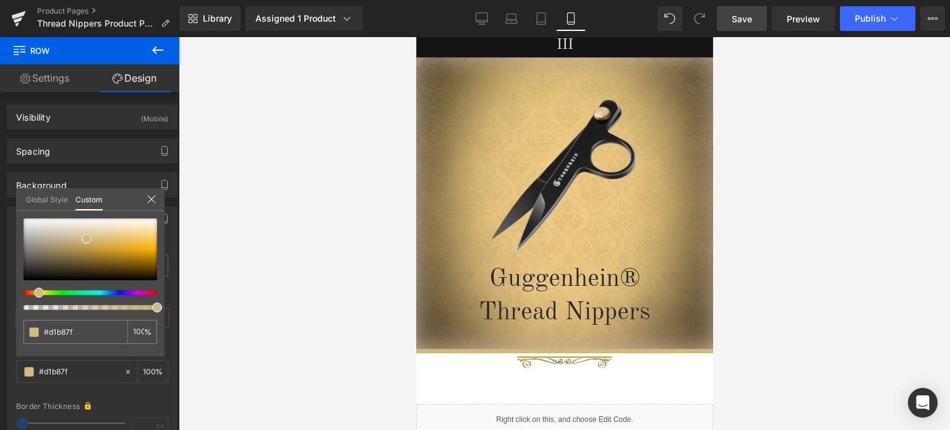
click at [747, 20] on span "Save" at bounding box center [742, 18] width 20 height 13
click at [745, 18] on span "Save" at bounding box center [742, 18] width 20 height 13
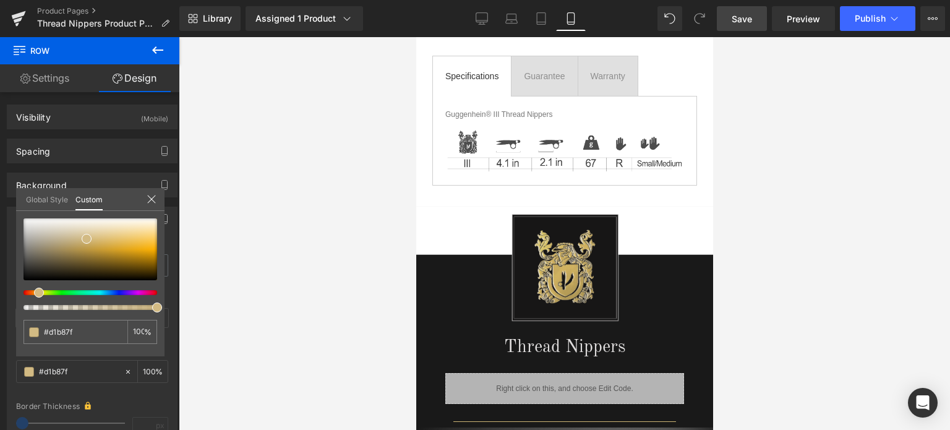
scroll to position [720, 0]
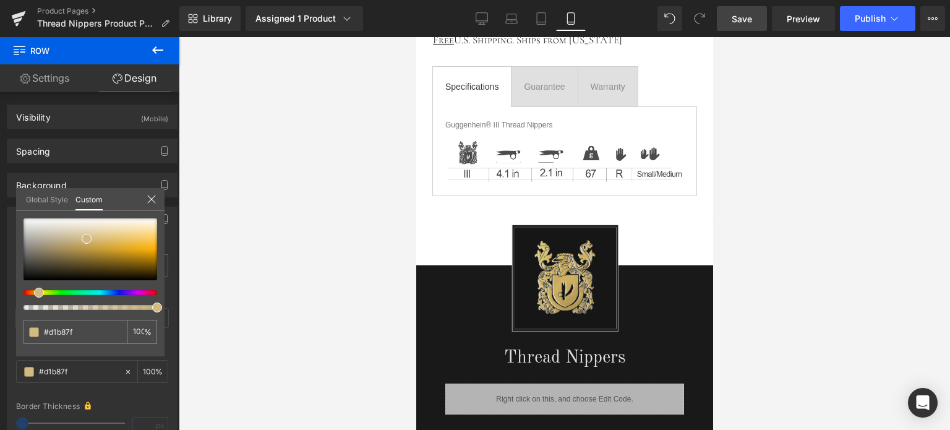
click at [156, 53] on icon at bounding box center [157, 50] width 15 height 15
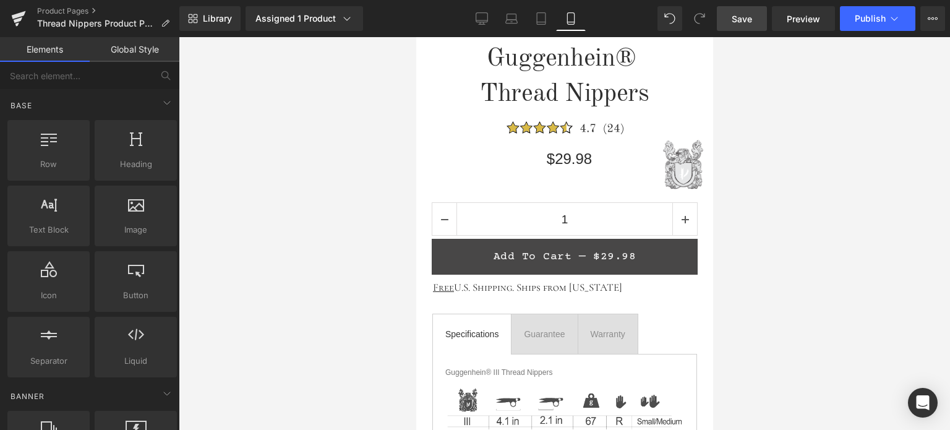
scroll to position [511, 0]
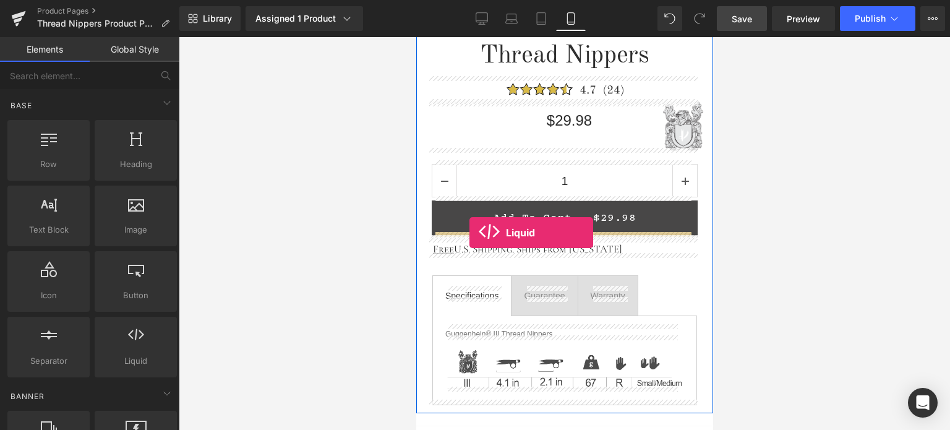
drag, startPoint x: 574, startPoint y: 375, endPoint x: 469, endPoint y: 233, distance: 176.9
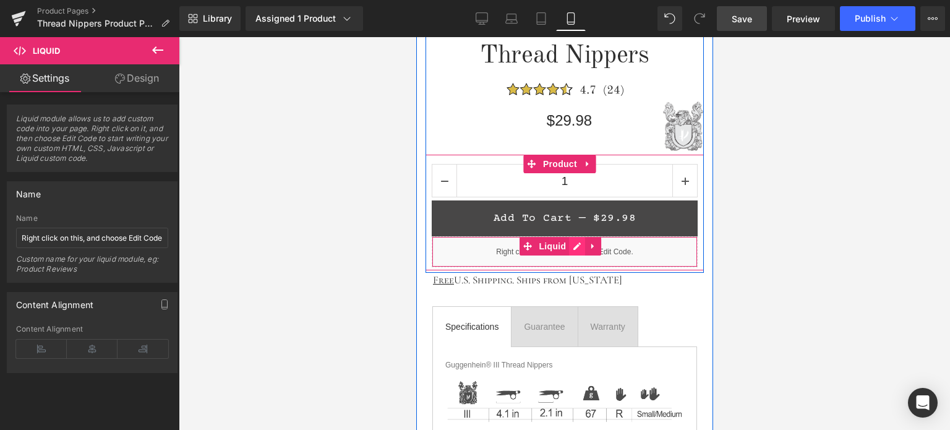
click at [575, 244] on div "Liquid" at bounding box center [564, 251] width 266 height 31
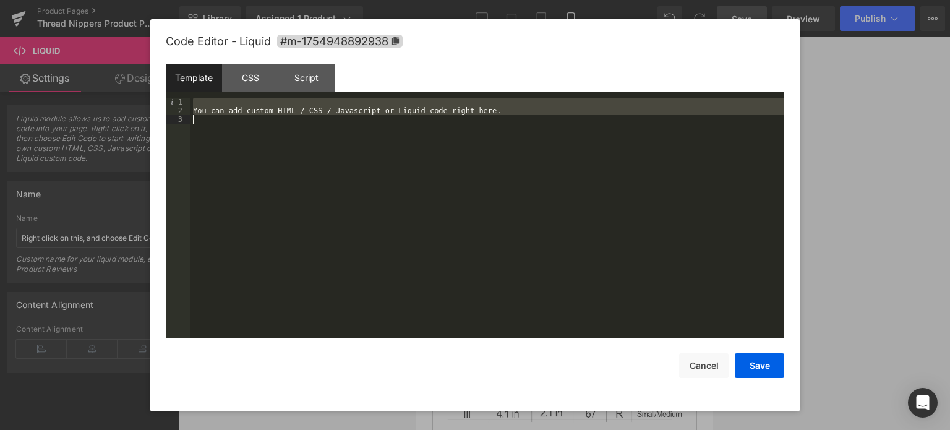
drag, startPoint x: 203, startPoint y: 101, endPoint x: 302, endPoint y: 184, distance: 129.1
click at [302, 184] on div "You can add custom HTML / CSS / Javascript or Liquid code right here." at bounding box center [488, 227] width 594 height 259
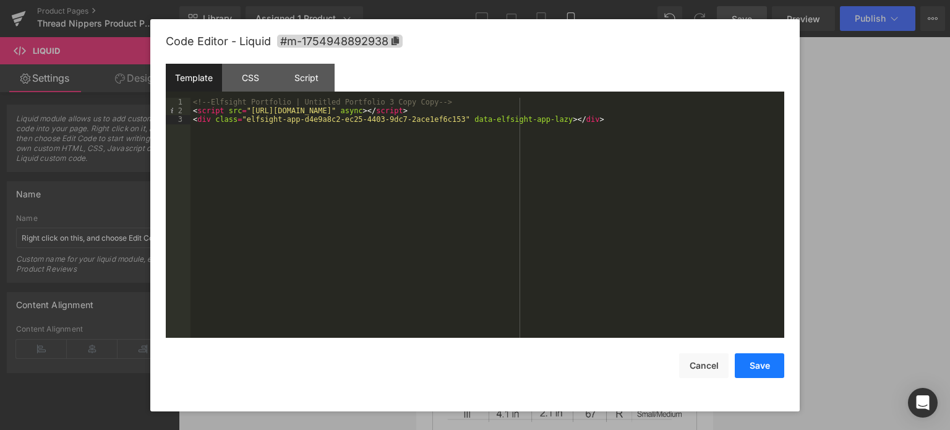
click at [765, 364] on button "Save" at bounding box center [759, 365] width 49 height 25
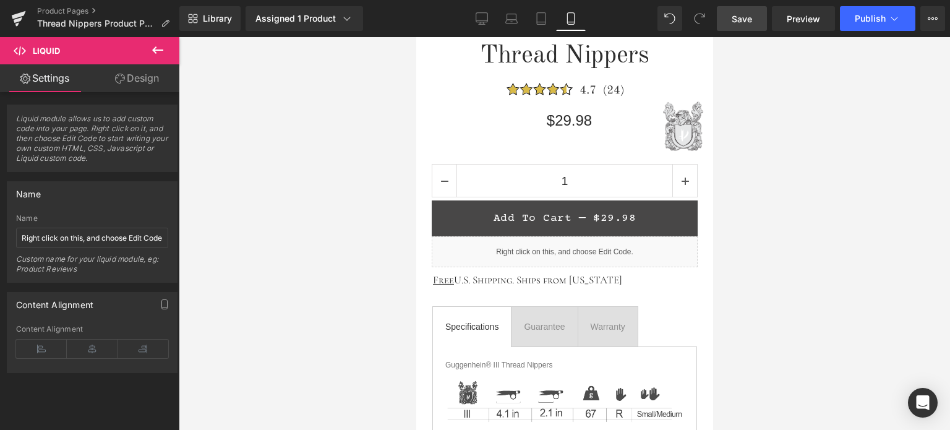
click at [755, 18] on link "Save" at bounding box center [742, 18] width 50 height 25
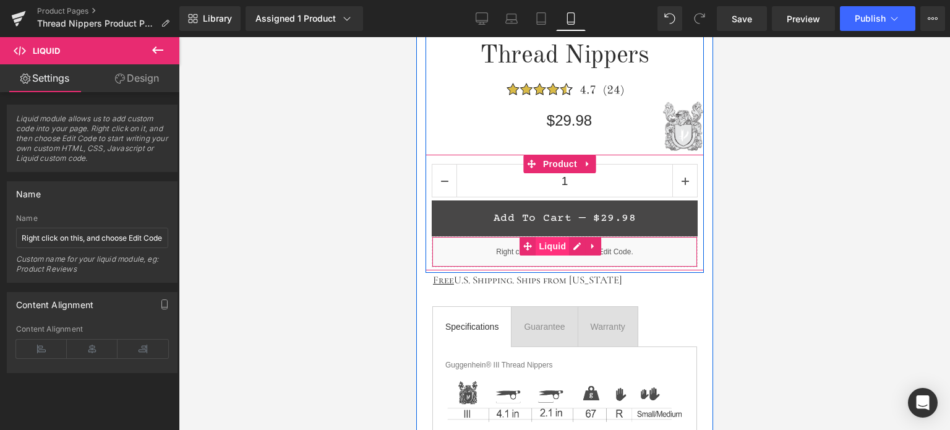
click at [546, 244] on span "Liquid" at bounding box center [551, 246] width 33 height 19
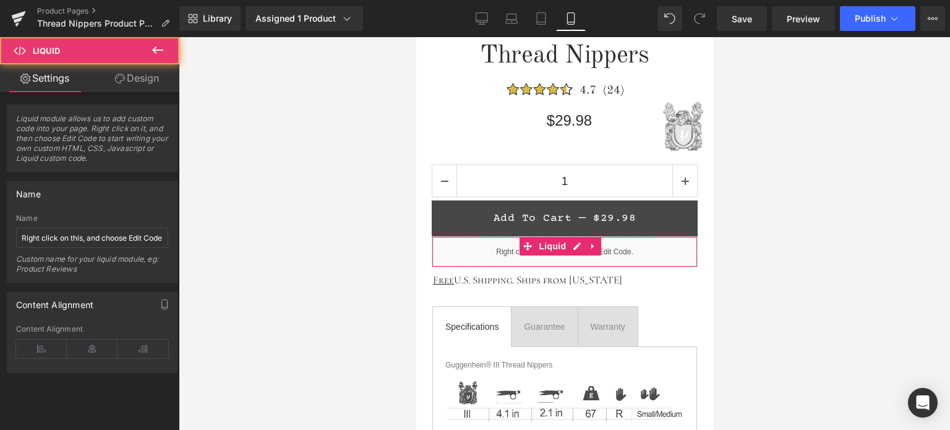
click at [140, 75] on link "Design" at bounding box center [137, 78] width 90 height 28
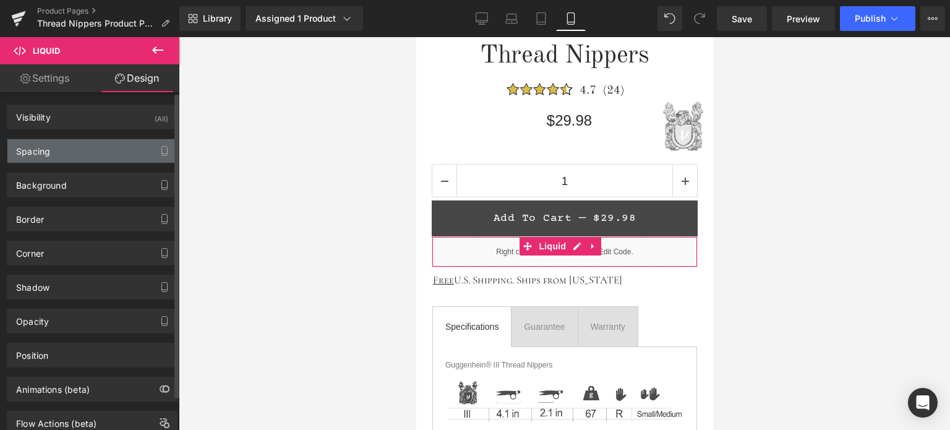
click at [93, 152] on div "Spacing" at bounding box center [91, 151] width 169 height 24
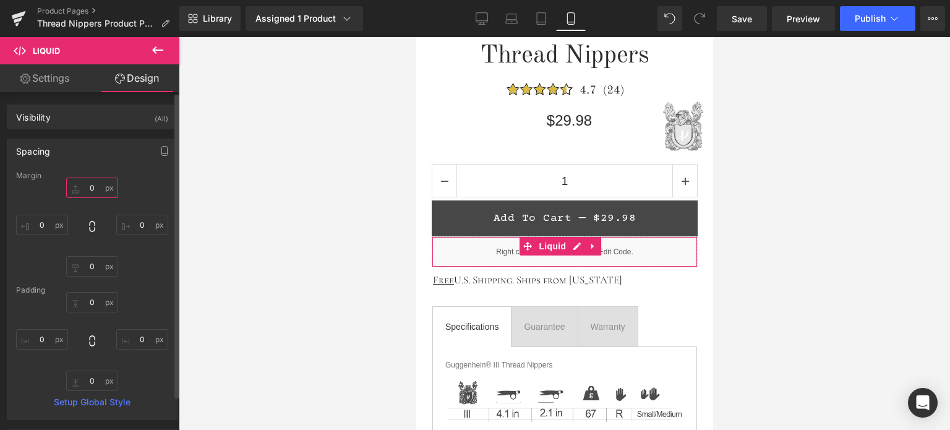
click at [99, 191] on input "0" at bounding box center [92, 188] width 52 height 20
click at [88, 186] on input "5" at bounding box center [92, 188] width 52 height 20
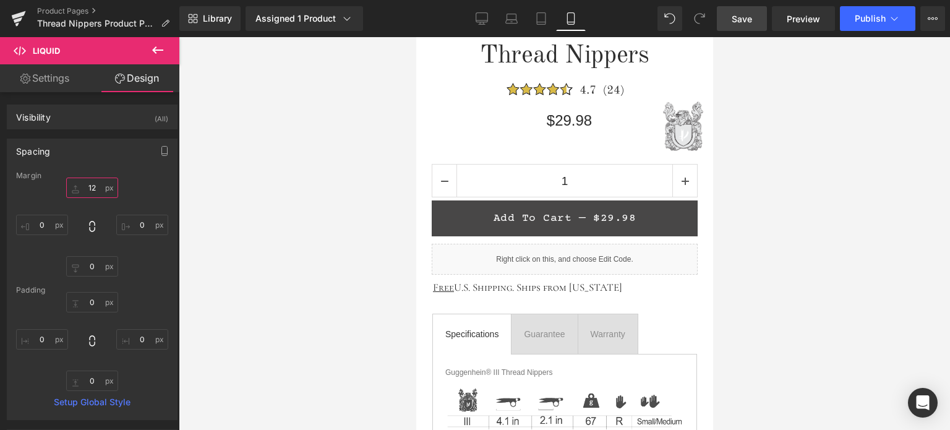
type input "12"
click at [748, 9] on link "Save" at bounding box center [742, 18] width 50 height 25
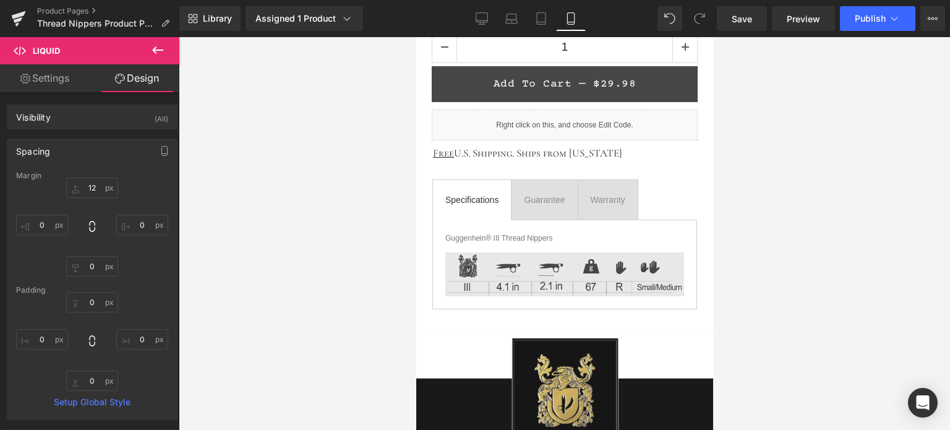
scroll to position [635, 0]
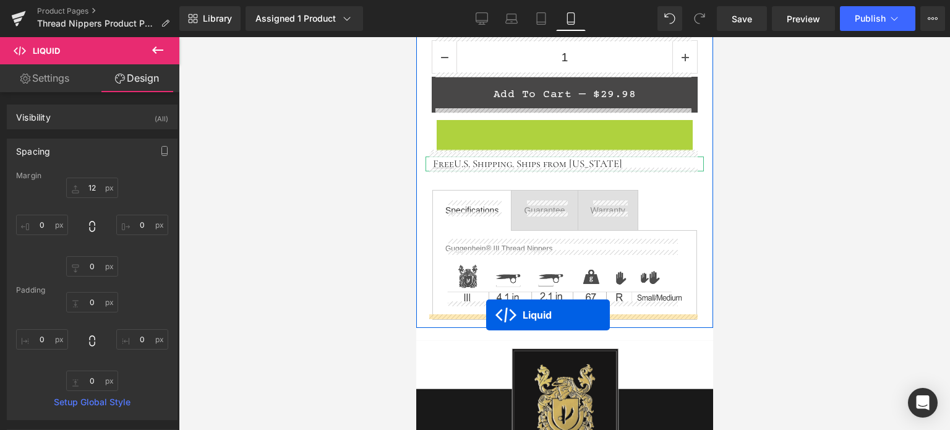
drag, startPoint x: 528, startPoint y: 122, endPoint x: 486, endPoint y: 315, distance: 197.5
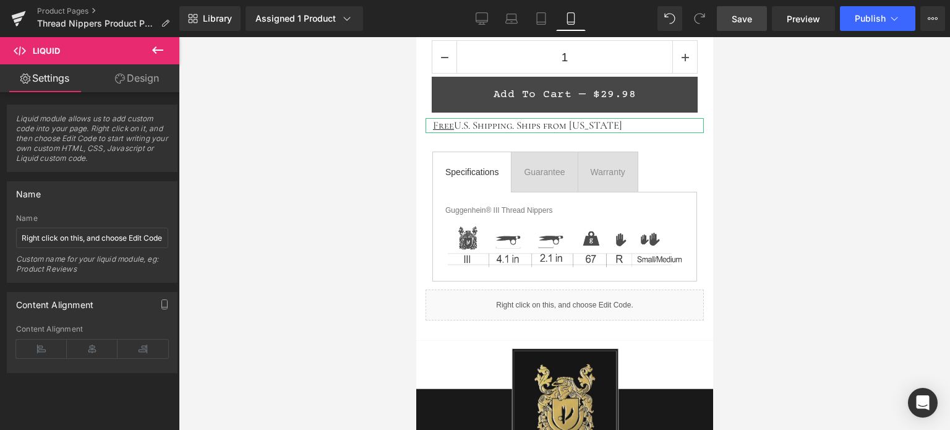
click at [747, 27] on link "Save" at bounding box center [742, 18] width 50 height 25
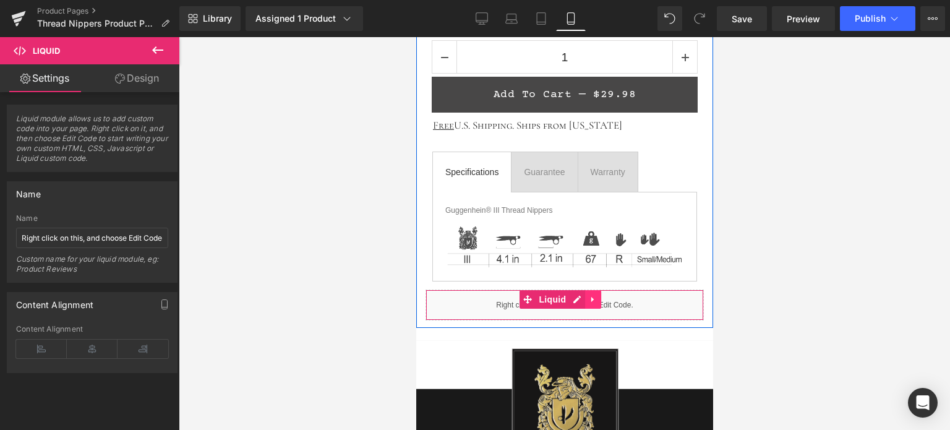
click at [592, 295] on icon at bounding box center [592, 299] width 9 height 9
click at [600, 295] on icon at bounding box center [600, 299] width 9 height 9
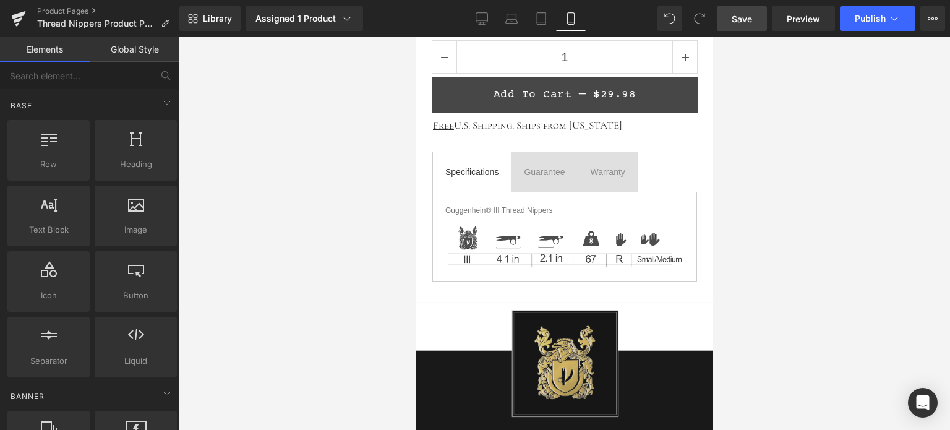
click at [751, 14] on span "Save" at bounding box center [742, 18] width 20 height 13
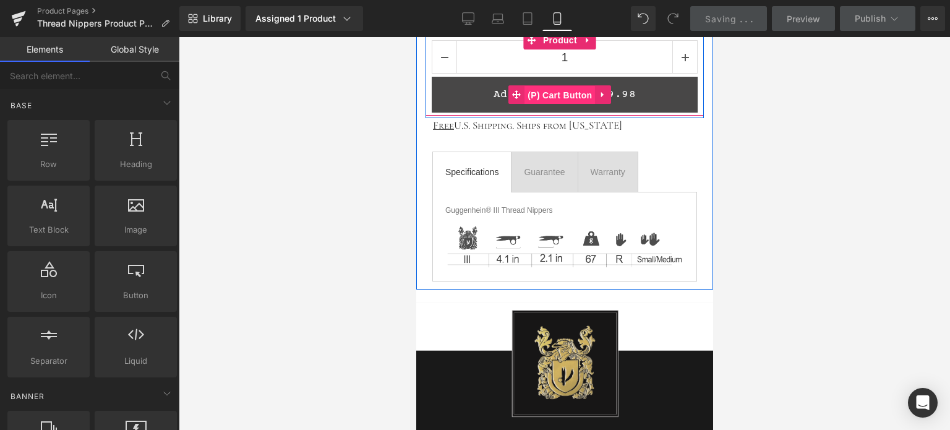
click at [554, 91] on span "(P) Cart Button" at bounding box center [559, 95] width 71 height 19
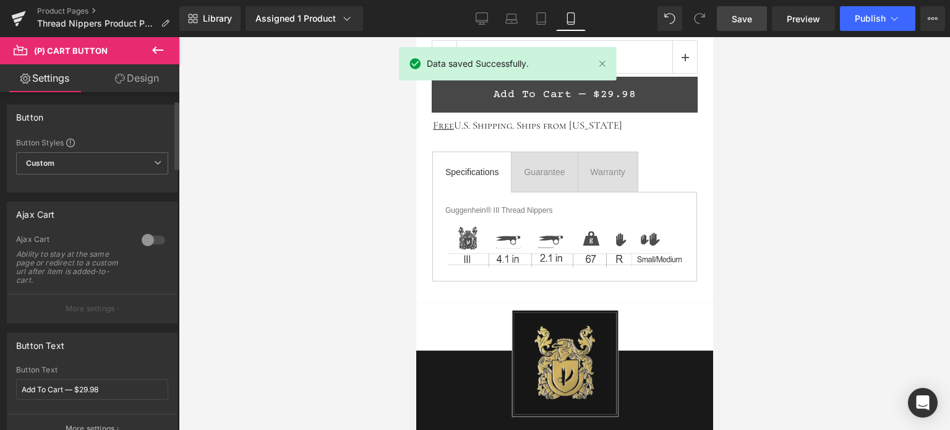
scroll to position [247, 0]
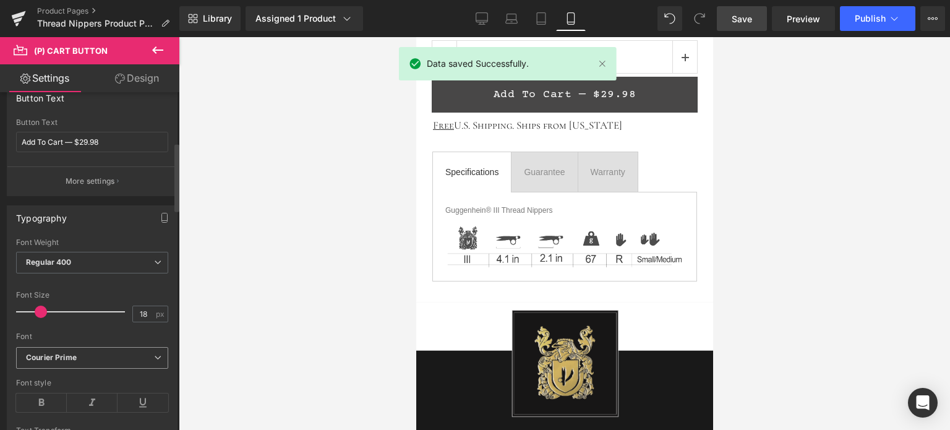
click at [101, 354] on b "Courier Prime" at bounding box center [90, 358] width 128 height 11
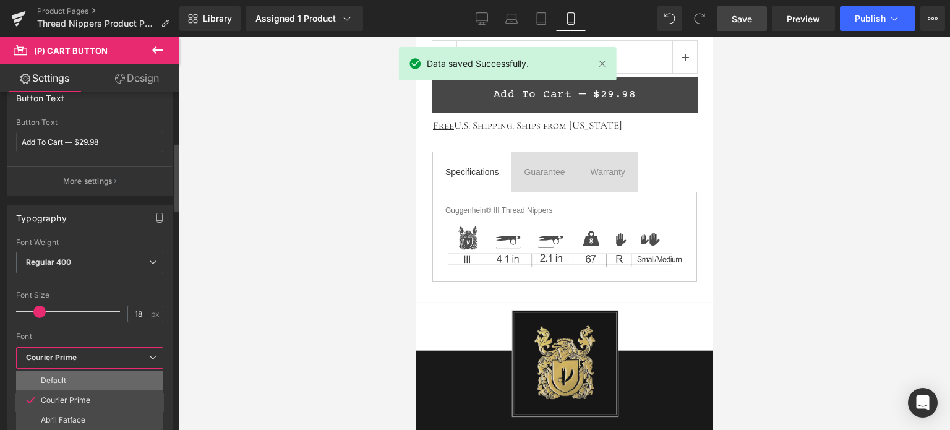
click at [95, 376] on li "Default" at bounding box center [92, 381] width 153 height 20
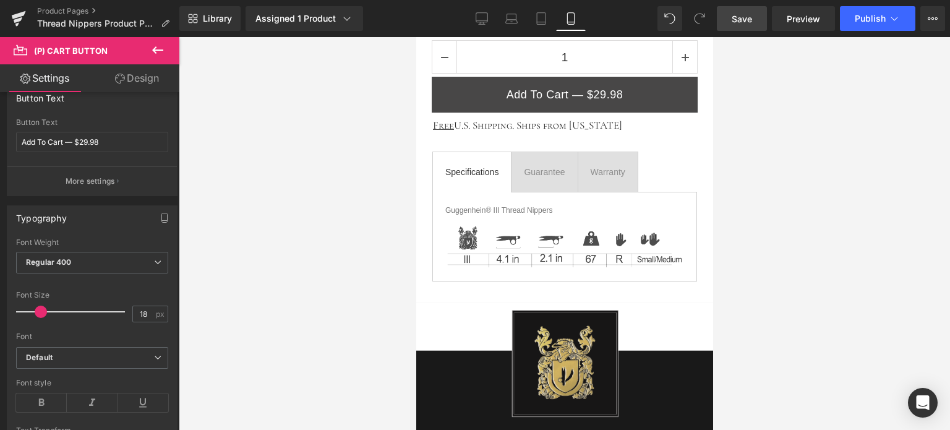
click at [751, 15] on span "Save" at bounding box center [742, 18] width 20 height 13
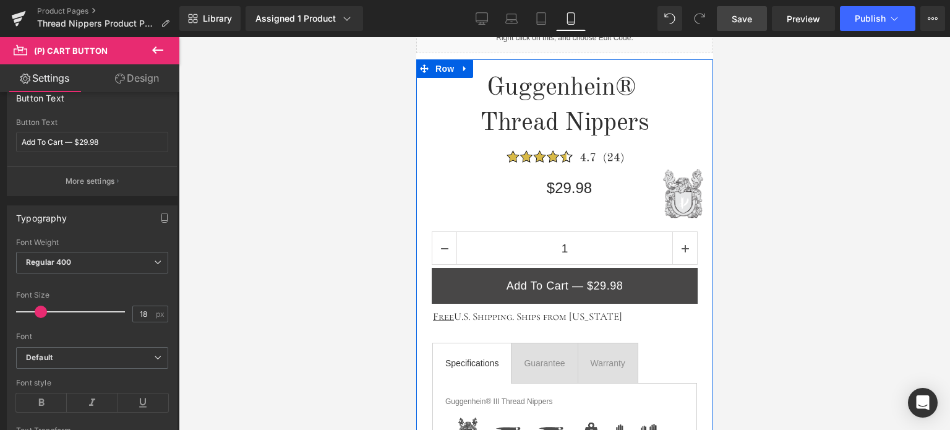
scroll to position [325, 0]
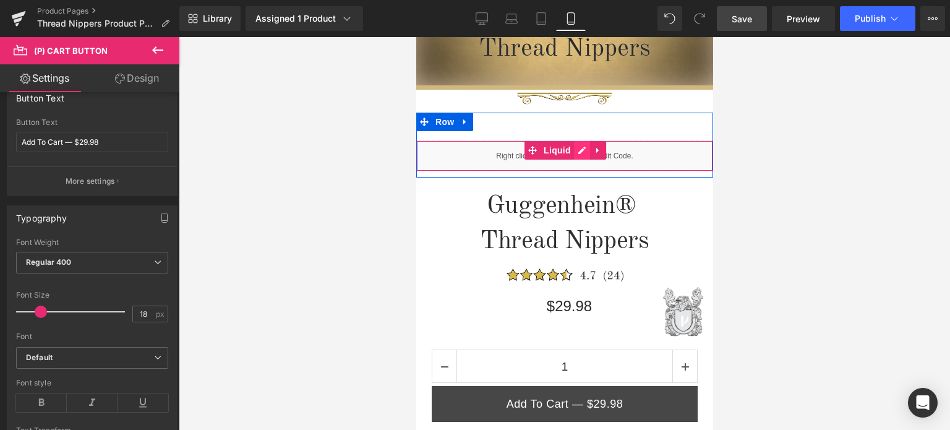
click at [575, 153] on div "Liquid" at bounding box center [564, 155] width 297 height 31
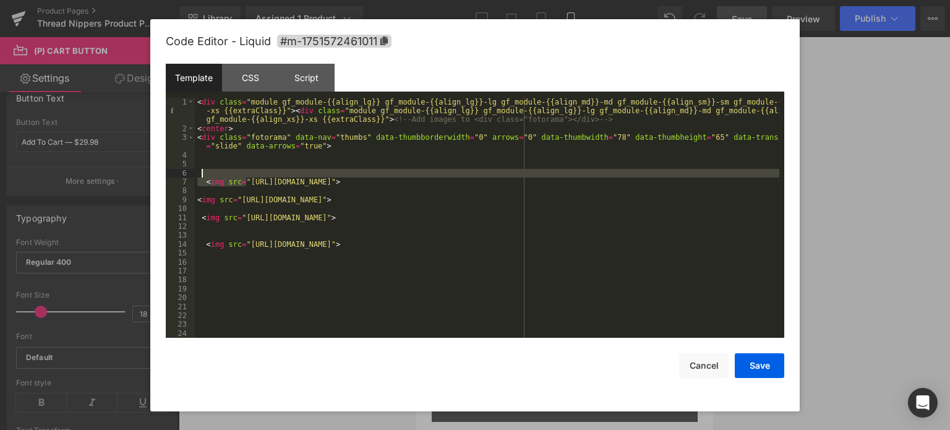
drag, startPoint x: 247, startPoint y: 182, endPoint x: 645, endPoint y: 173, distance: 397.8
click at [645, 173] on div "< div class = "module gf_module-{{align_lg}} gf_module-{{align_lg}}-lg gf_modul…" at bounding box center [487, 236] width 585 height 276
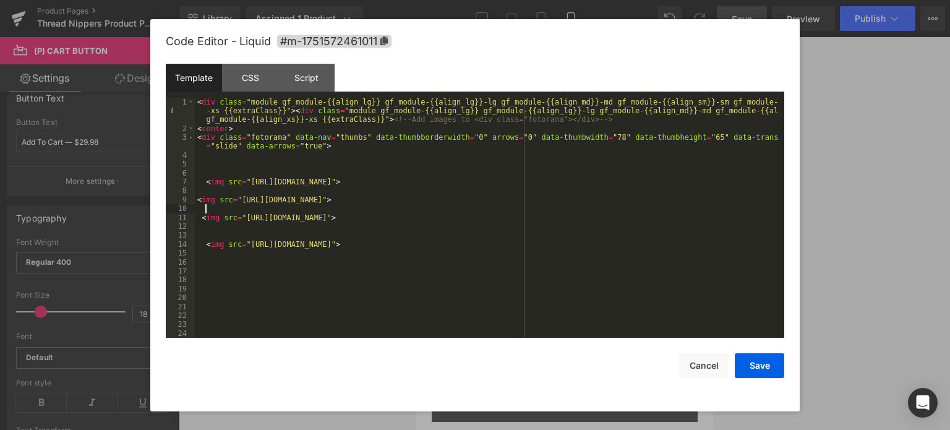
click at [721, 206] on div "< div class = "module gf_module-{{align_lg}} gf_module-{{align_lg}}-lg gf_modul…" at bounding box center [487, 236] width 585 height 276
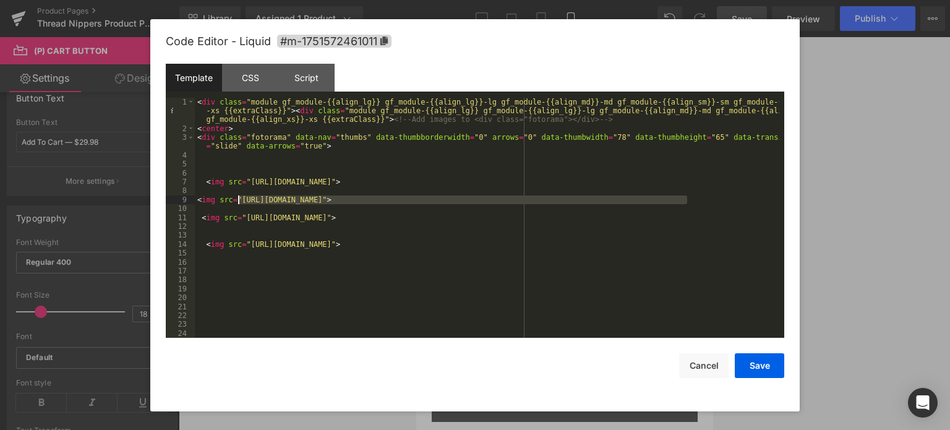
drag, startPoint x: 687, startPoint y: 200, endPoint x: 238, endPoint y: 200, distance: 449.7
click at [238, 200] on div "< div class = "module gf_module-{{align_lg}} gf_module-{{align_lg}}-lg gf_modul…" at bounding box center [487, 236] width 585 height 276
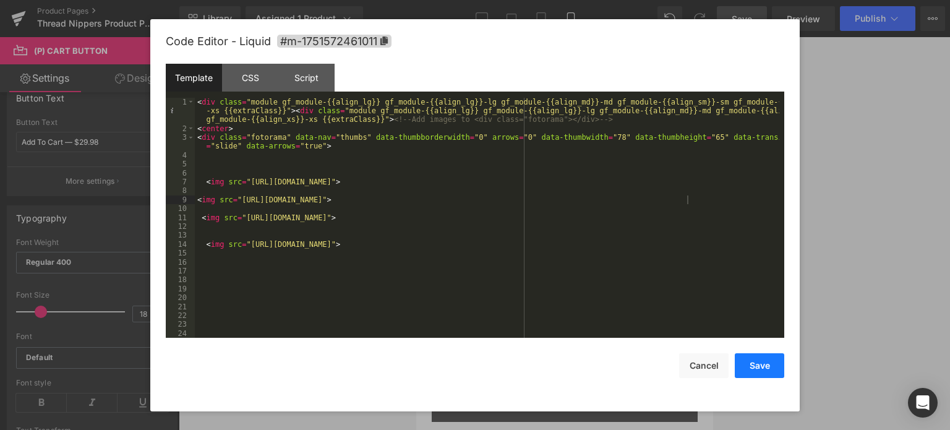
click at [758, 367] on button "Save" at bounding box center [759, 365] width 49 height 25
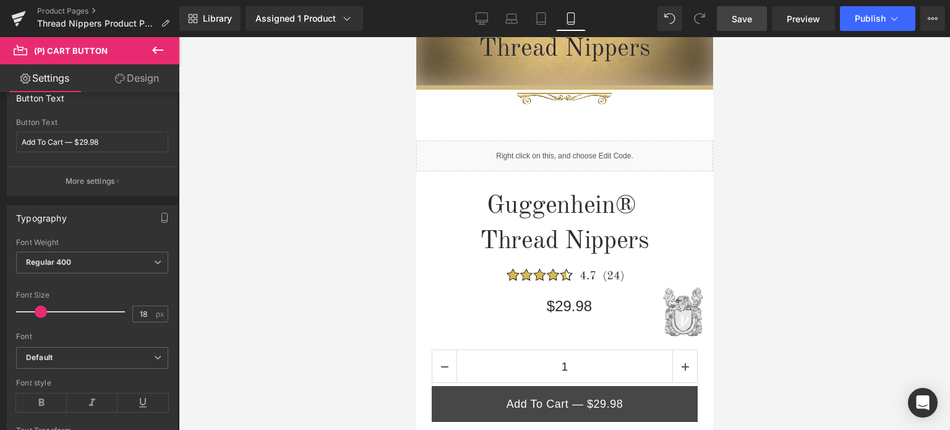
click at [747, 16] on span "Save" at bounding box center [742, 18] width 20 height 13
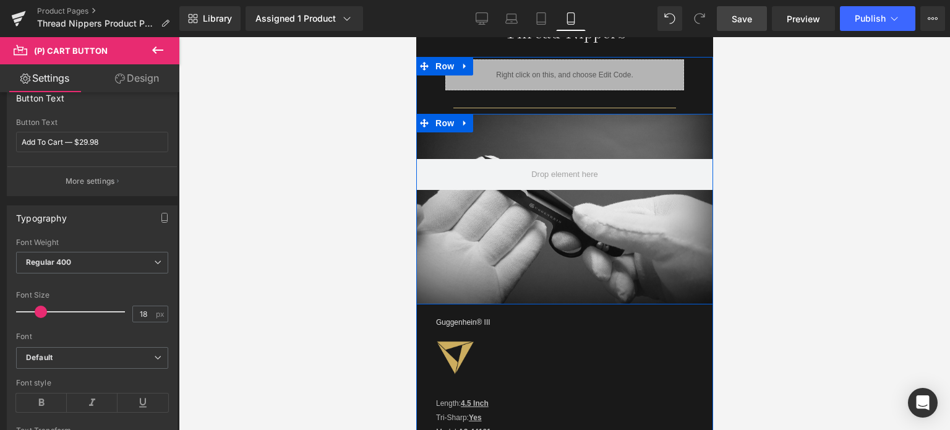
scroll to position [1068, 0]
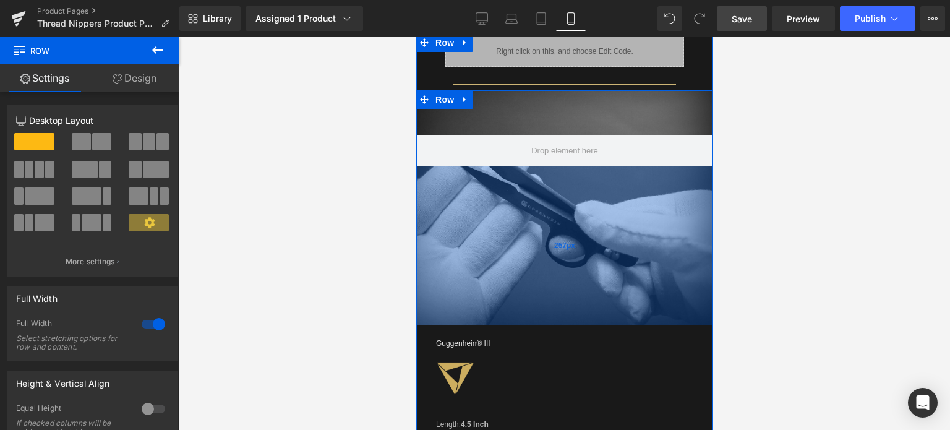
drag, startPoint x: 572, startPoint y: 275, endPoint x: 1180, endPoint y: 105, distance: 631.0
click at [573, 320] on div "257px" at bounding box center [564, 245] width 297 height 159
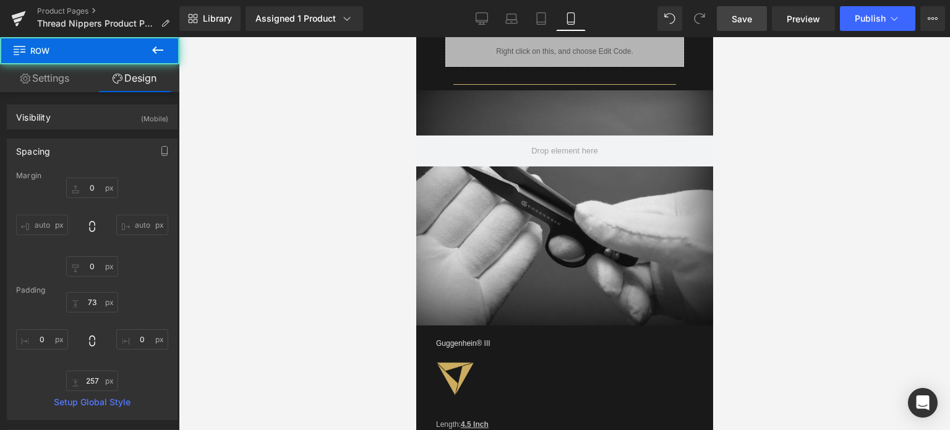
type input "0"
type input "73"
type input "0"
type input "257"
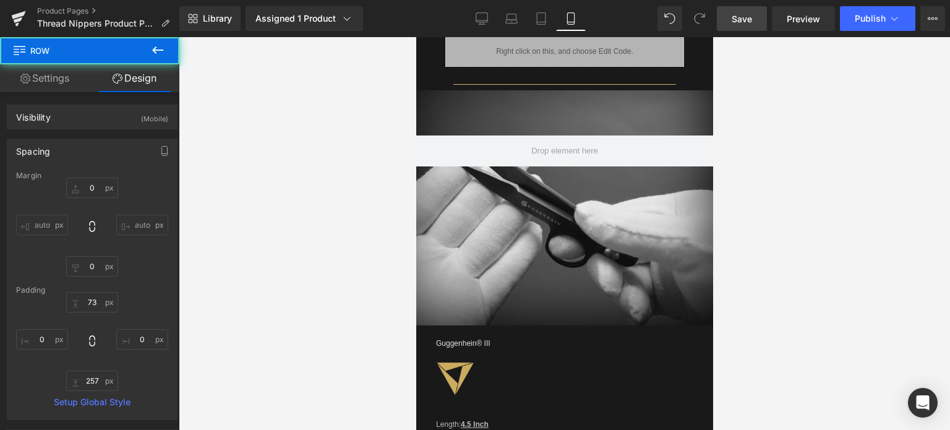
type input "0"
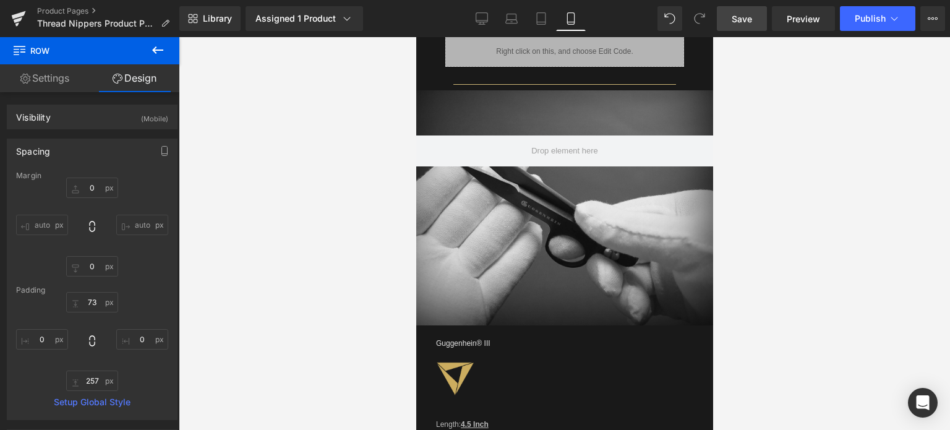
click at [745, 17] on span "Save" at bounding box center [742, 18] width 20 height 13
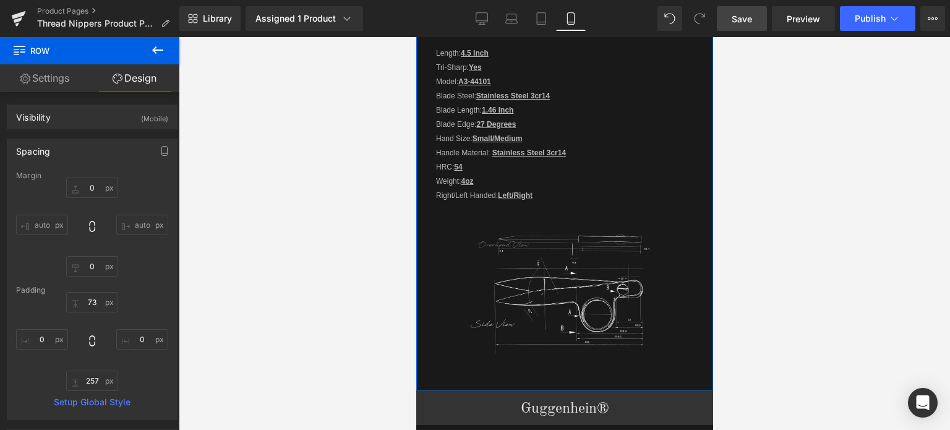
scroll to position [1624, 0]
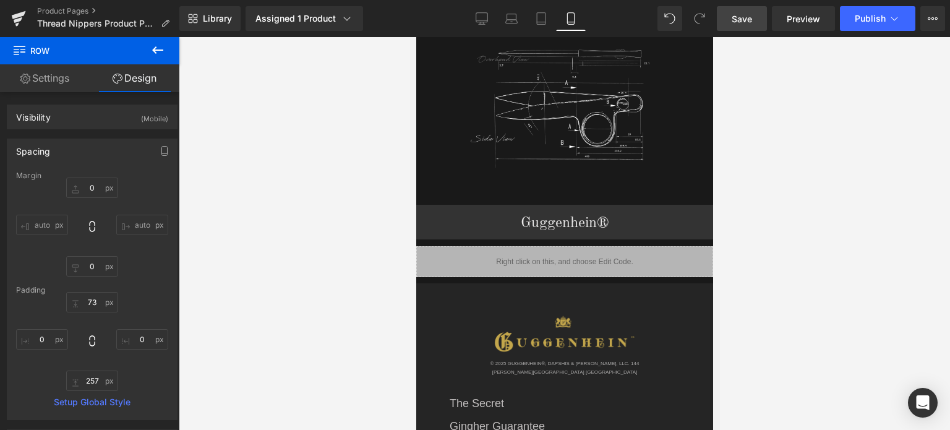
click at [163, 48] on icon at bounding box center [157, 50] width 15 height 15
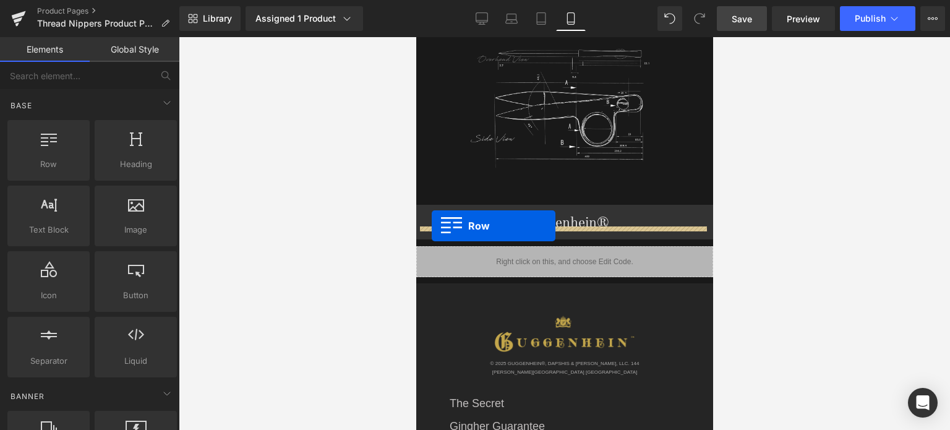
drag, startPoint x: 494, startPoint y: 190, endPoint x: 431, endPoint y: 226, distance: 72.0
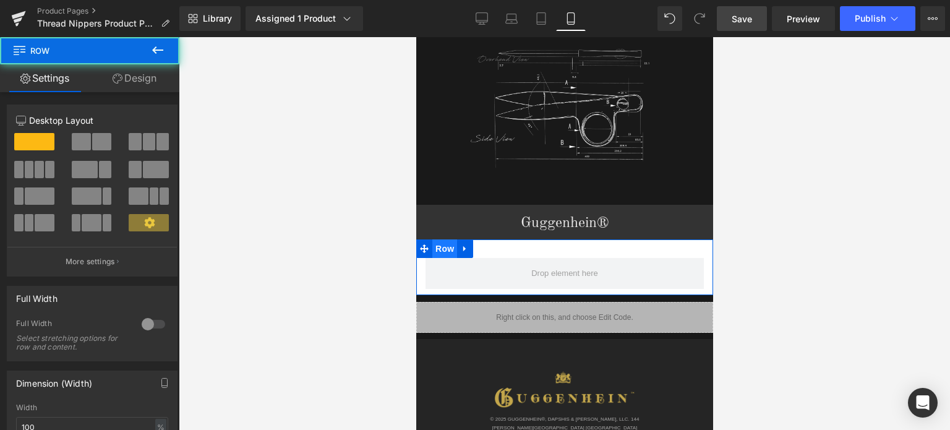
click at [441, 239] on span "Row" at bounding box center [444, 248] width 25 height 19
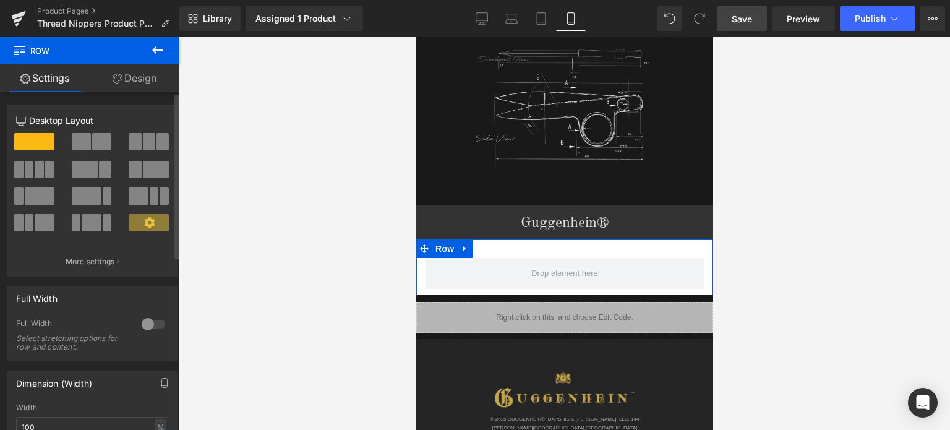
click at [147, 323] on div at bounding box center [154, 324] width 30 height 20
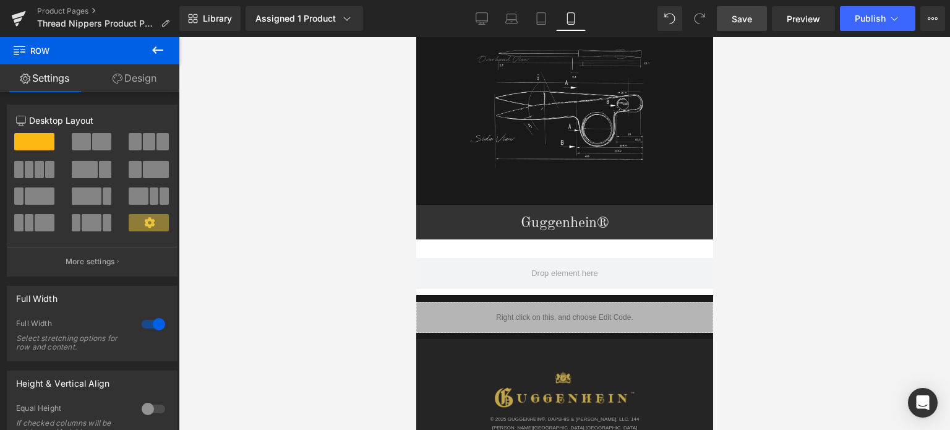
click at [159, 51] on icon at bounding box center [157, 50] width 15 height 15
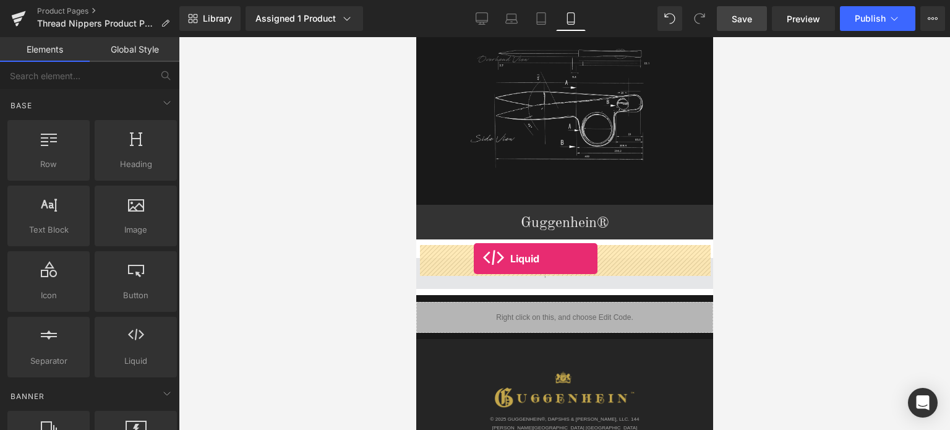
drag, startPoint x: 555, startPoint y: 393, endPoint x: 474, endPoint y: 259, distance: 156.8
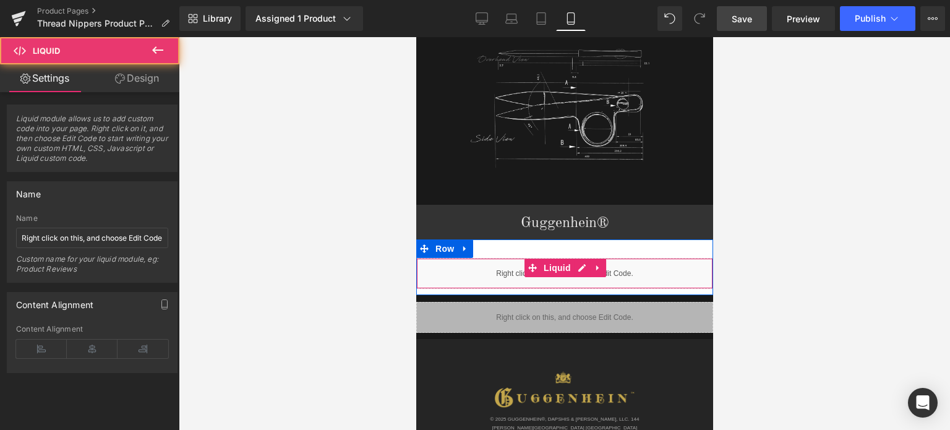
click at [573, 258] on div "Liquid" at bounding box center [564, 273] width 297 height 31
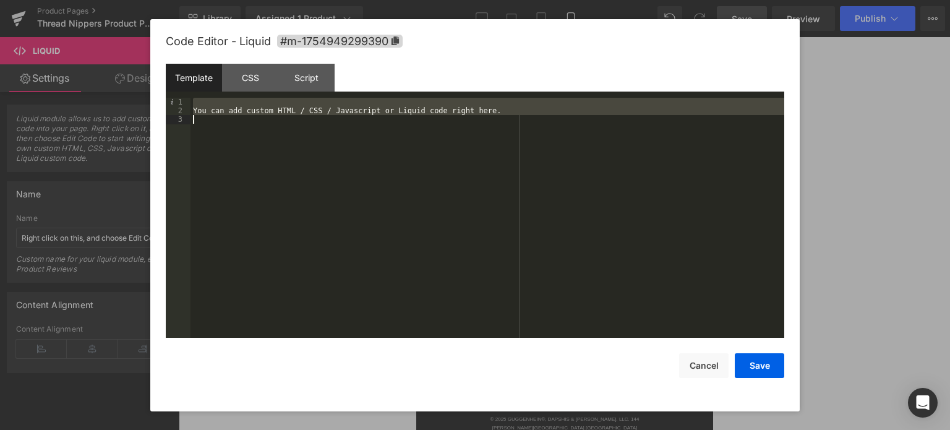
drag, startPoint x: 198, startPoint y: 103, endPoint x: 294, endPoint y: 162, distance: 113.0
click at [294, 162] on div "You can add custom HTML / CSS / Javascript or Liquid code right here." at bounding box center [488, 227] width 594 height 259
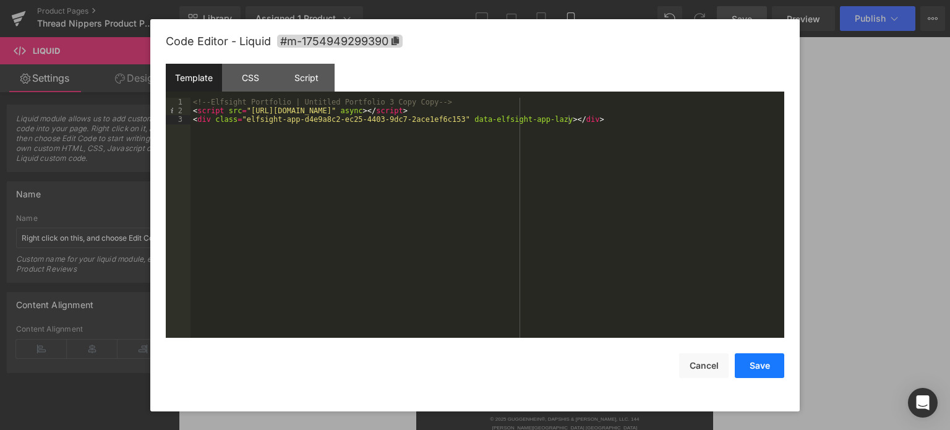
click at [766, 362] on button "Save" at bounding box center [759, 365] width 49 height 25
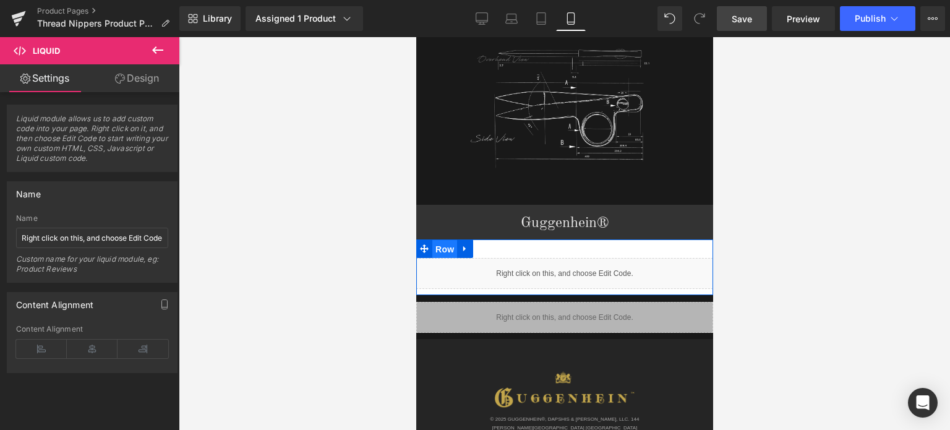
click at [436, 240] on span "Row" at bounding box center [444, 249] width 25 height 19
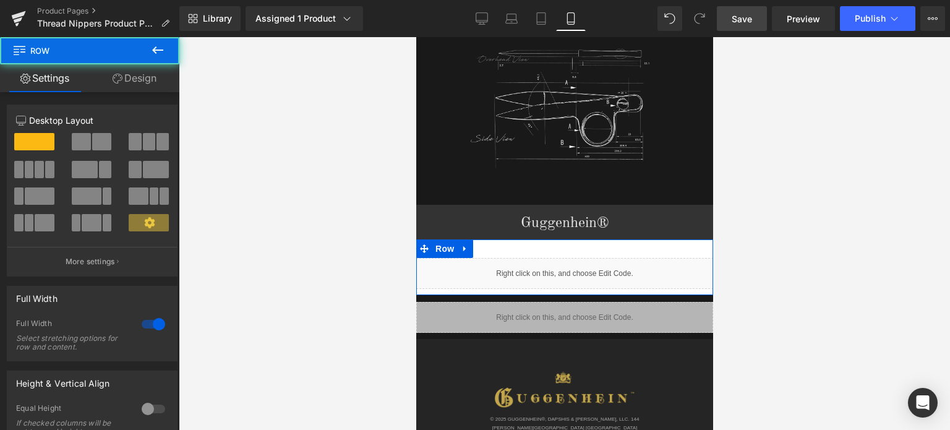
click at [141, 70] on link "Design" at bounding box center [135, 78] width 90 height 28
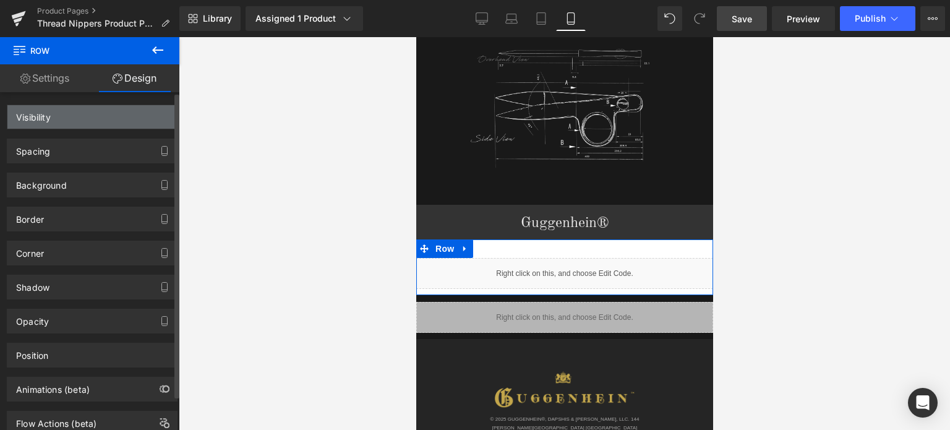
click at [115, 117] on div "Visibility" at bounding box center [91, 117] width 169 height 24
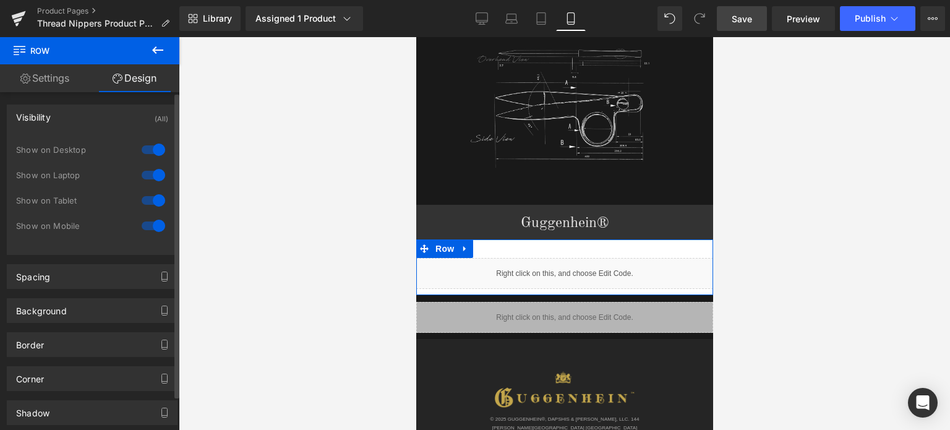
click at [151, 150] on div at bounding box center [154, 150] width 30 height 20
click at [152, 176] on div at bounding box center [154, 175] width 30 height 20
click at [150, 197] on div at bounding box center [154, 201] width 30 height 20
click at [439, 239] on span "Row" at bounding box center [444, 248] width 25 height 19
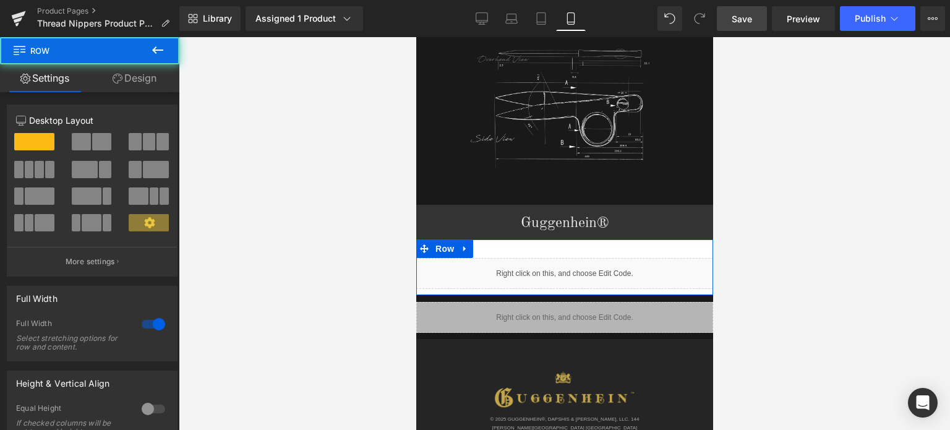
click at [149, 81] on link "Design" at bounding box center [135, 78] width 90 height 28
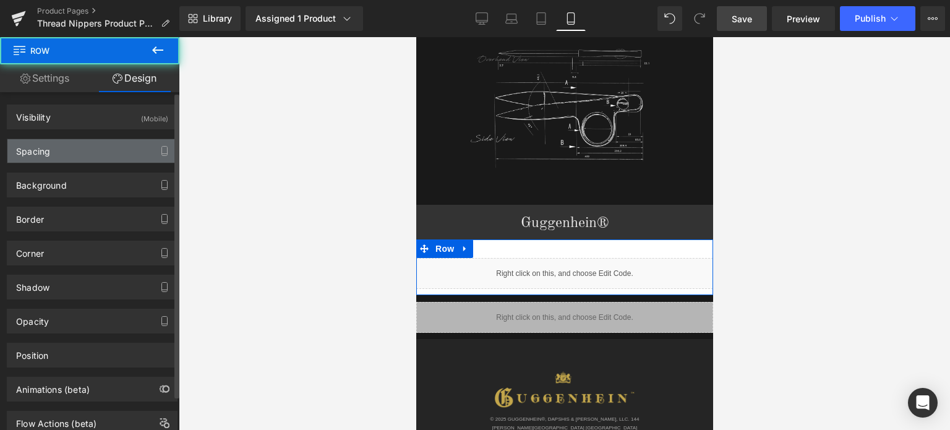
type input "0"
type input "30"
type input "0"
type input "10"
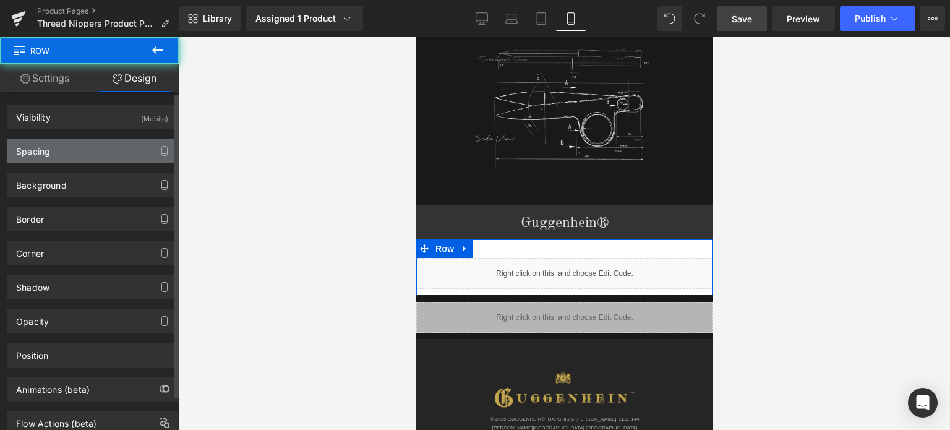
type input "0"
click at [84, 152] on div "Spacing" at bounding box center [91, 151] width 169 height 24
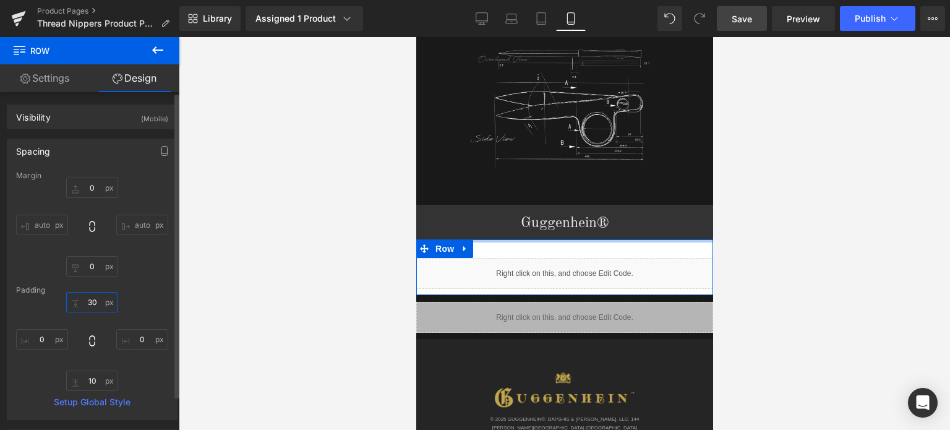
click at [99, 301] on input "30" at bounding box center [92, 302] width 52 height 20
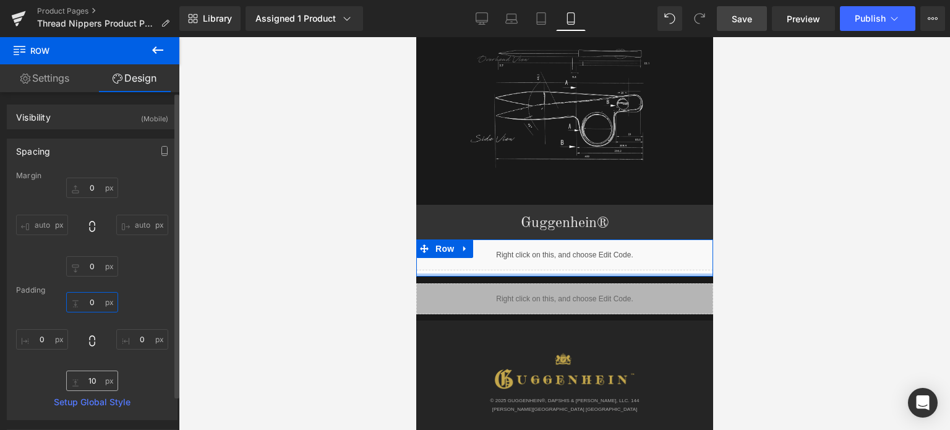
type input "0"
click at [95, 381] on input "10" at bounding box center [92, 381] width 52 height 20
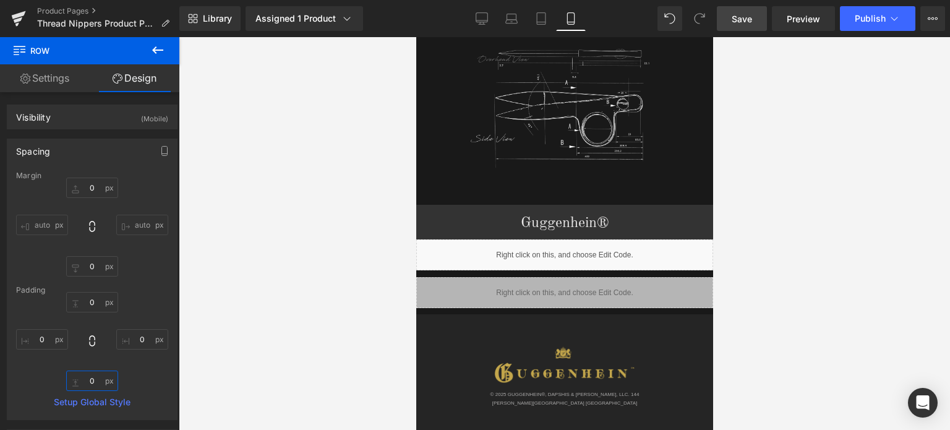
type input "0"
click at [748, 16] on span "Save" at bounding box center [742, 18] width 20 height 13
click at [744, 17] on span "Save" at bounding box center [742, 18] width 20 height 13
click at [745, 14] on span "Save" at bounding box center [742, 18] width 20 height 13
click at [744, 17] on span "Save" at bounding box center [742, 18] width 20 height 13
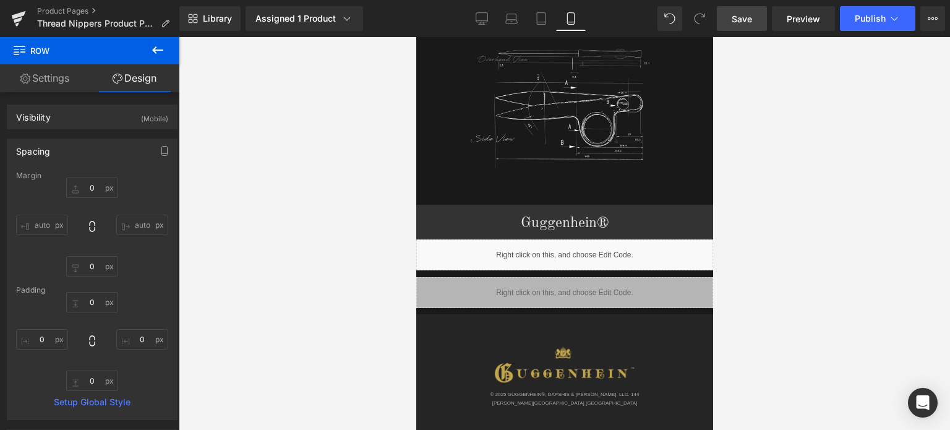
click at [742, 20] on span "Save" at bounding box center [742, 18] width 20 height 13
click at [741, 18] on span "Save" at bounding box center [742, 18] width 20 height 13
click at [748, 17] on span "Save" at bounding box center [742, 18] width 20 height 13
click at [71, 10] on link "Product Pages" at bounding box center [108, 11] width 142 height 10
